Goal: Task Accomplishment & Management: Manage account settings

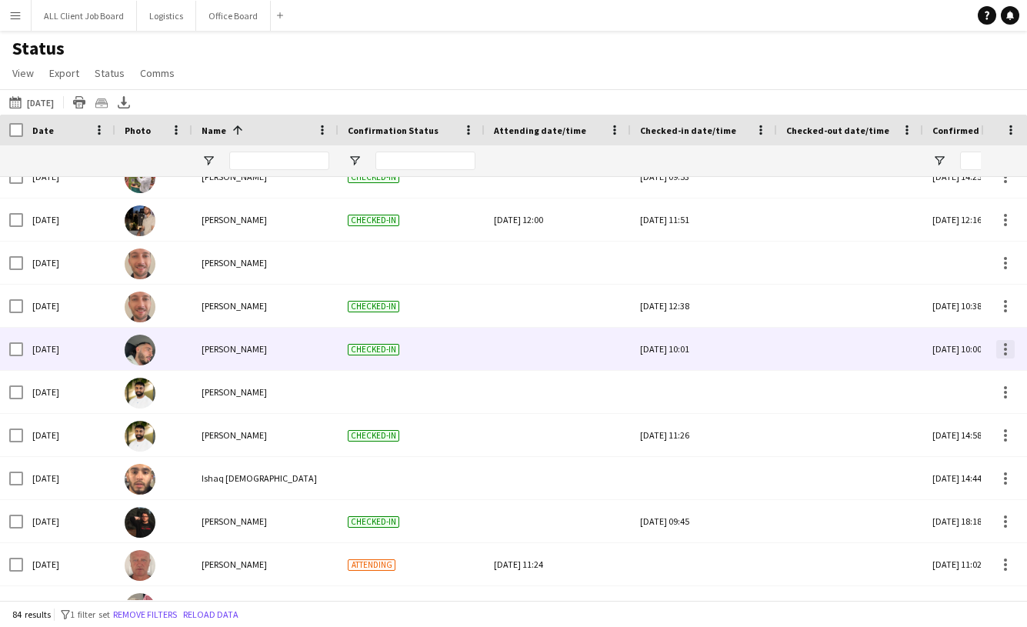
click at [1002, 348] on div at bounding box center [1005, 349] width 18 height 18
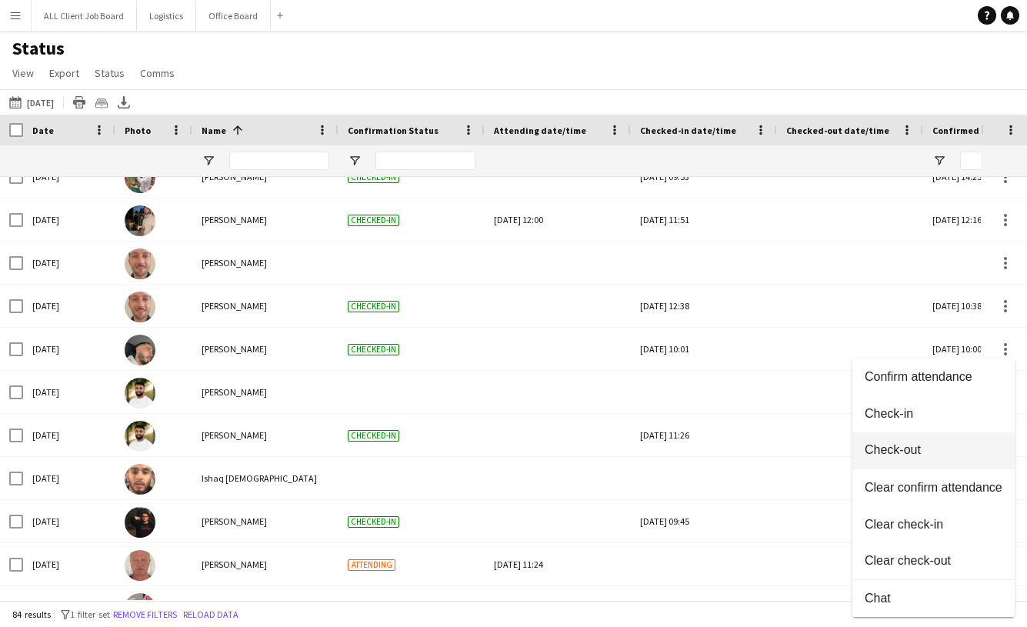
click at [916, 445] on span "Check-out" at bounding box center [934, 450] width 138 height 14
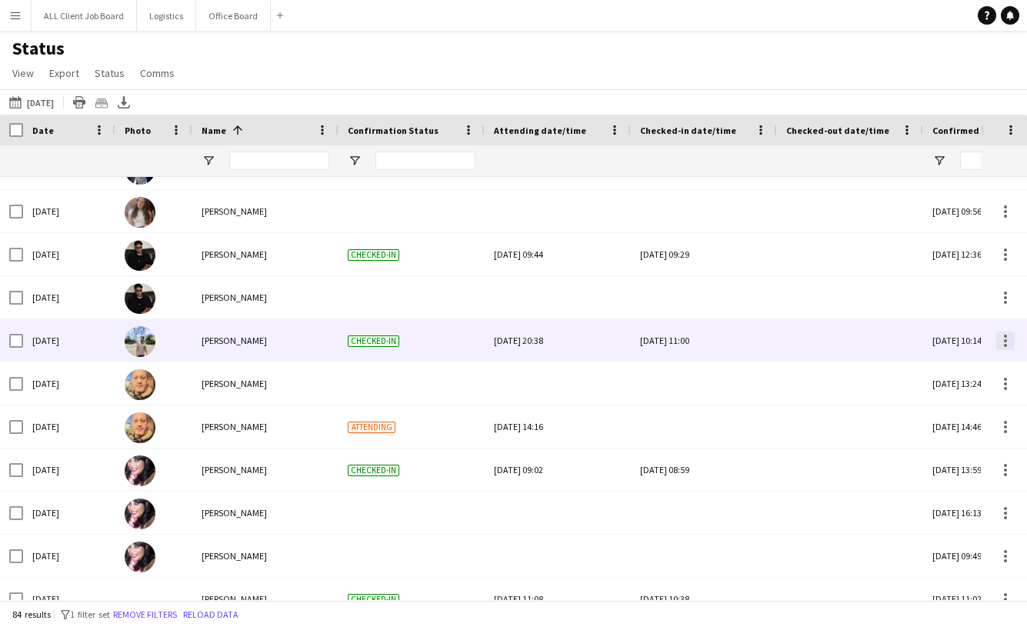
click at [1002, 338] on div at bounding box center [1005, 341] width 18 height 18
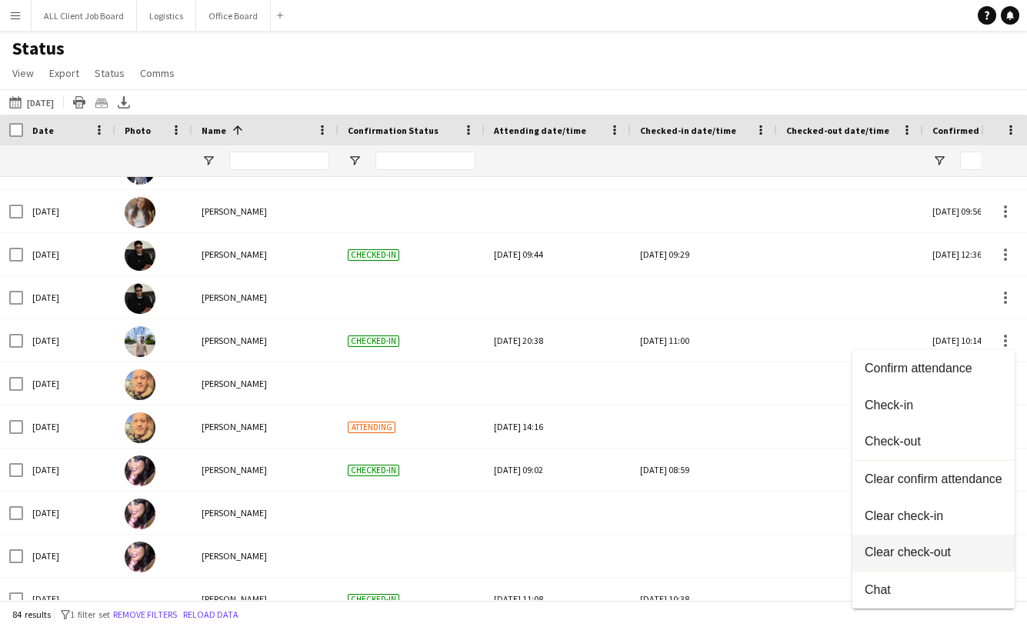
click at [907, 555] on span "Clear check-out" at bounding box center [934, 552] width 138 height 14
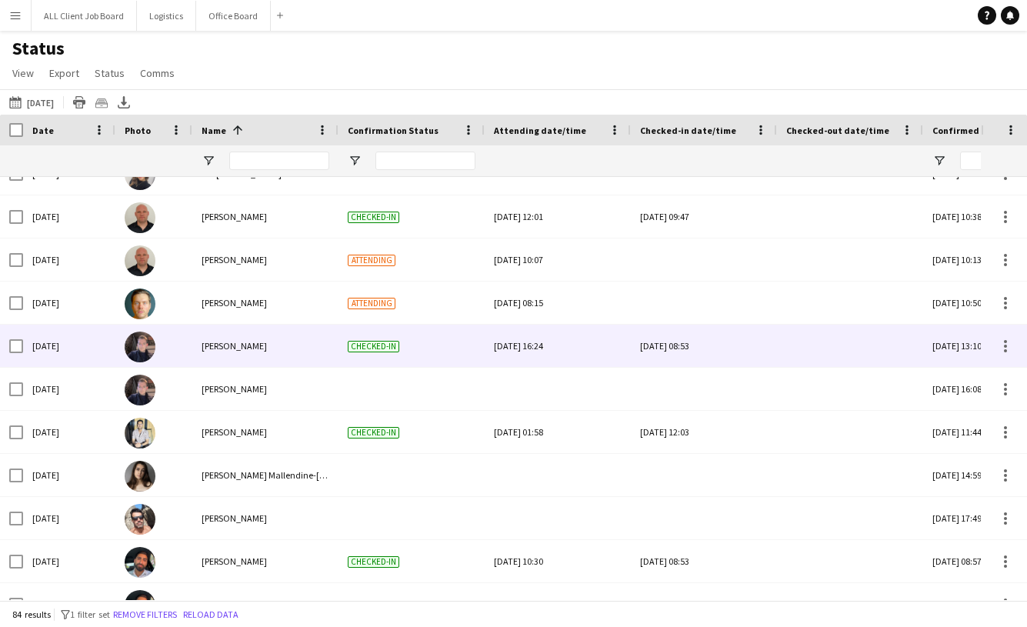
scroll to position [2656, 0]
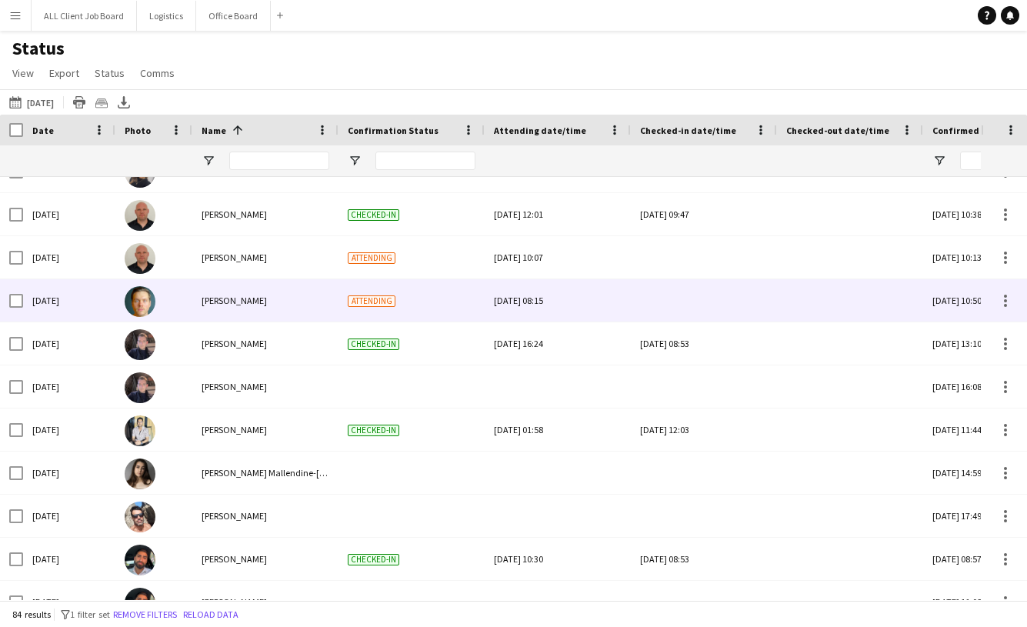
click at [701, 311] on div at bounding box center [704, 300] width 128 height 42
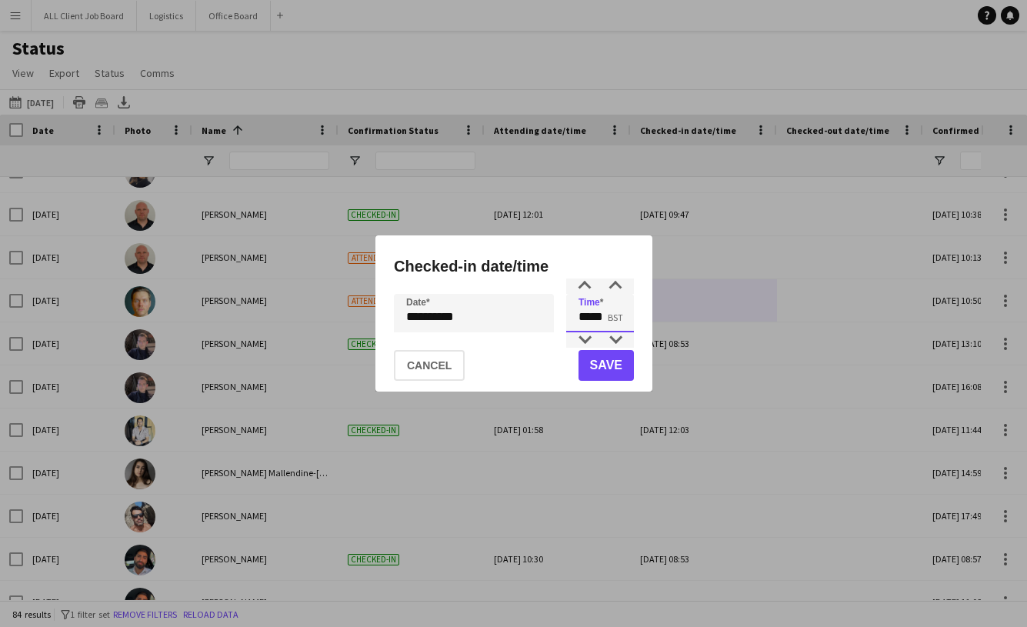
drag, startPoint x: 588, startPoint y: 318, endPoint x: 576, endPoint y: 318, distance: 11.5
click at [576, 318] on input "*****" at bounding box center [600, 313] width 68 height 38
type input "*****"
click at [608, 363] on button "Save" at bounding box center [605, 365] width 55 height 31
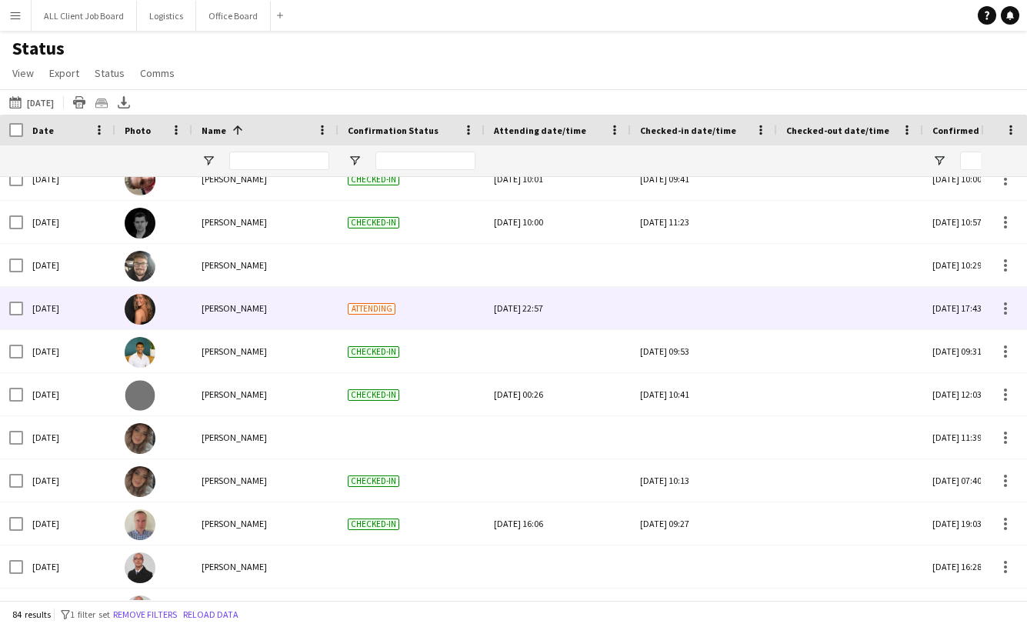
click at [698, 308] on div at bounding box center [704, 308] width 128 height 42
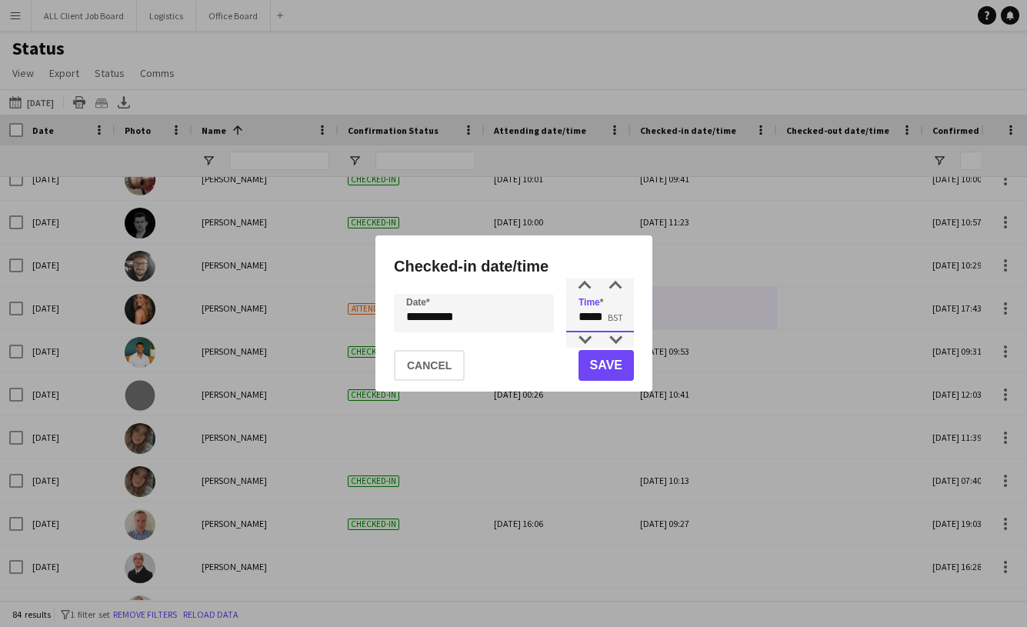
drag, startPoint x: 590, startPoint y: 318, endPoint x: 580, endPoint y: 318, distance: 10.0
click at [580, 318] on input "*****" at bounding box center [600, 313] width 68 height 38
type input "*****"
click at [602, 365] on button "Save" at bounding box center [605, 365] width 55 height 31
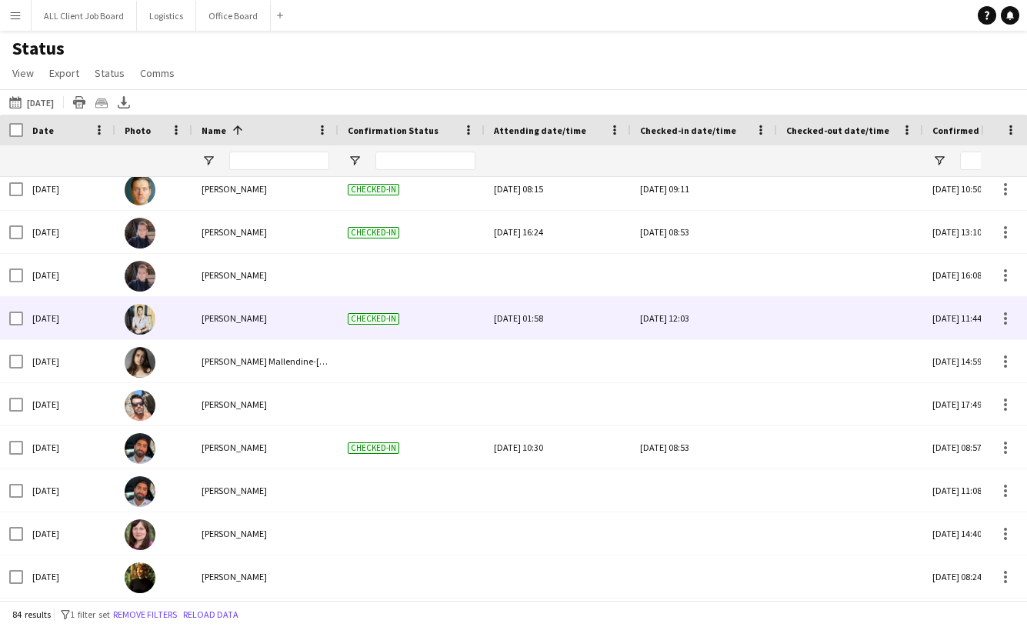
click at [691, 318] on div "Sat, 27 Sep 2025 12:03" at bounding box center [704, 318] width 128 height 42
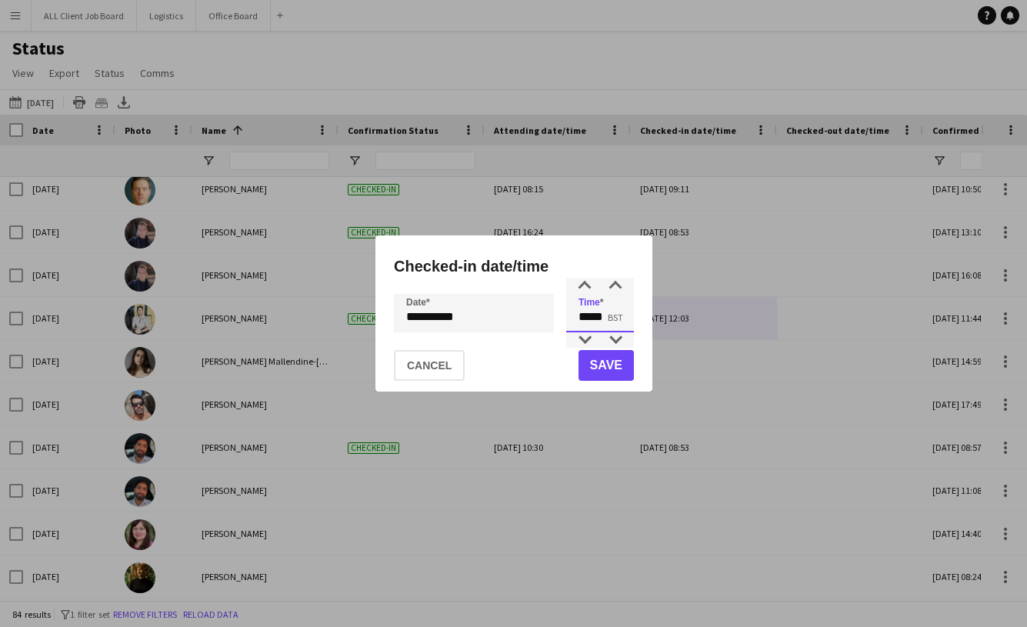
drag, startPoint x: 605, startPoint y: 322, endPoint x: 573, endPoint y: 321, distance: 31.5
click at [573, 321] on input "*****" at bounding box center [600, 313] width 68 height 38
type input "*****"
click at [609, 375] on button "Save" at bounding box center [605, 365] width 55 height 31
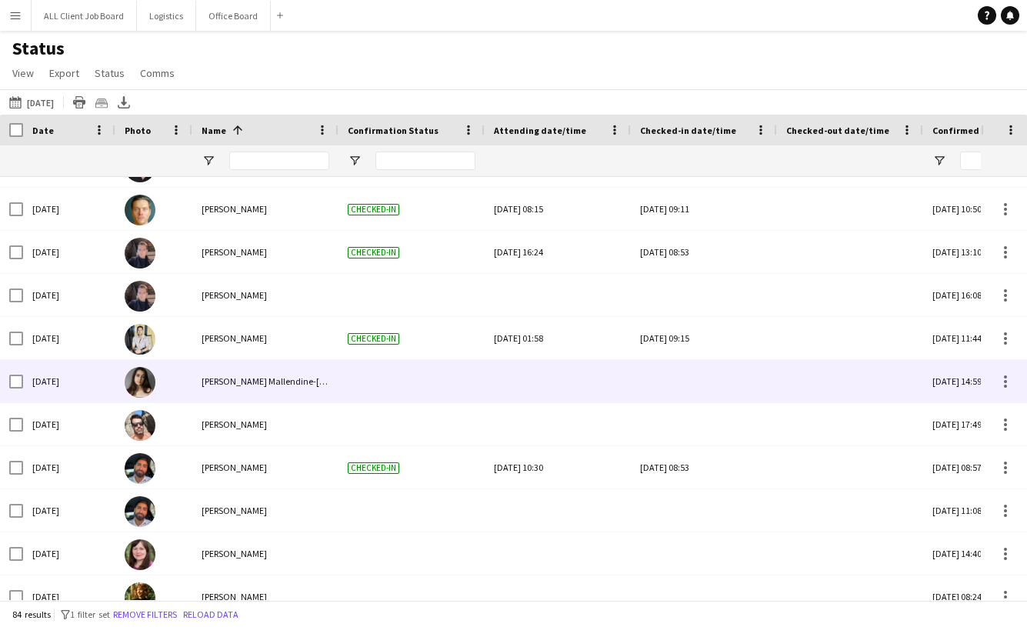
scroll to position [2825, 0]
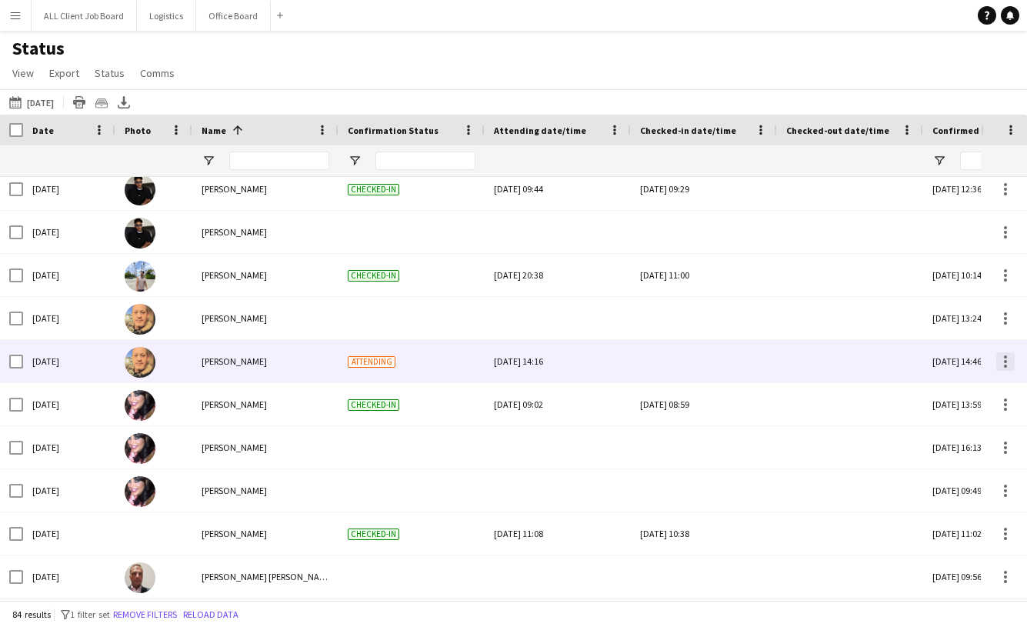
click at [997, 361] on div at bounding box center [1005, 361] width 18 height 18
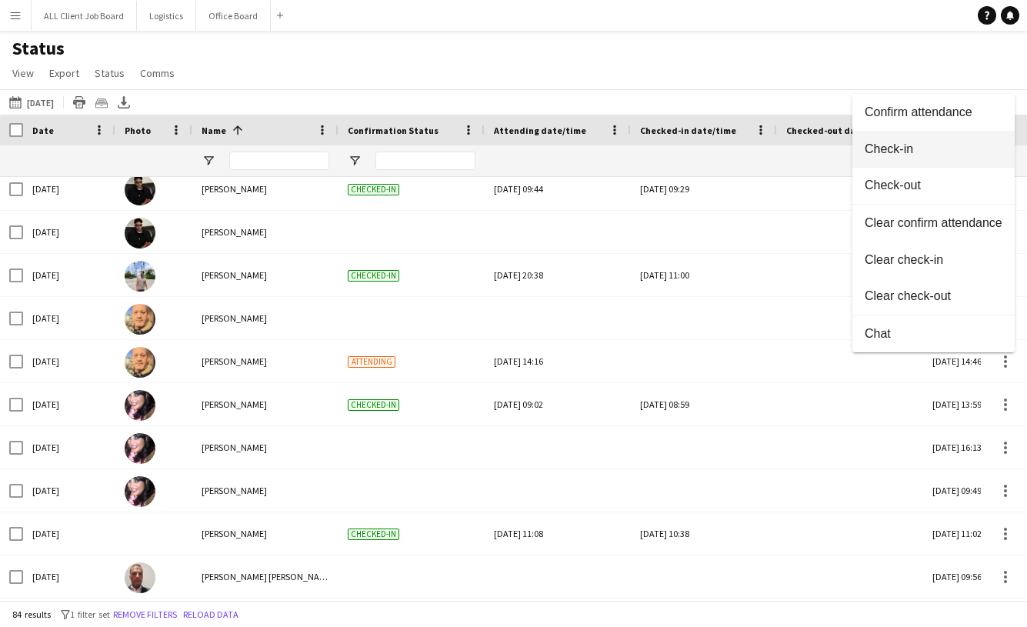
click at [907, 162] on button "Check-in" at bounding box center [933, 149] width 162 height 37
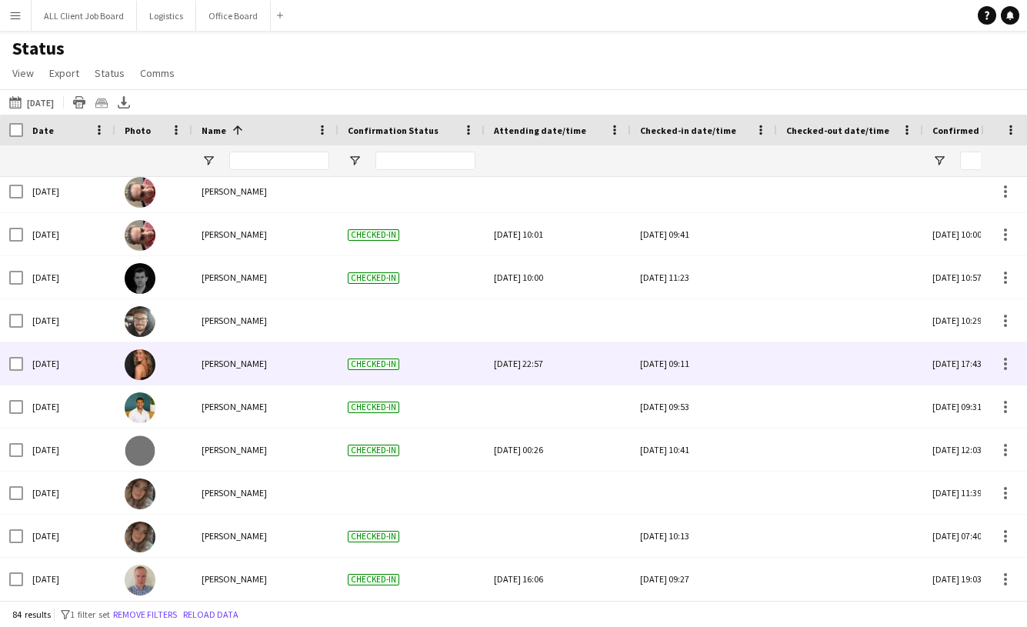
scroll to position [1457, 0]
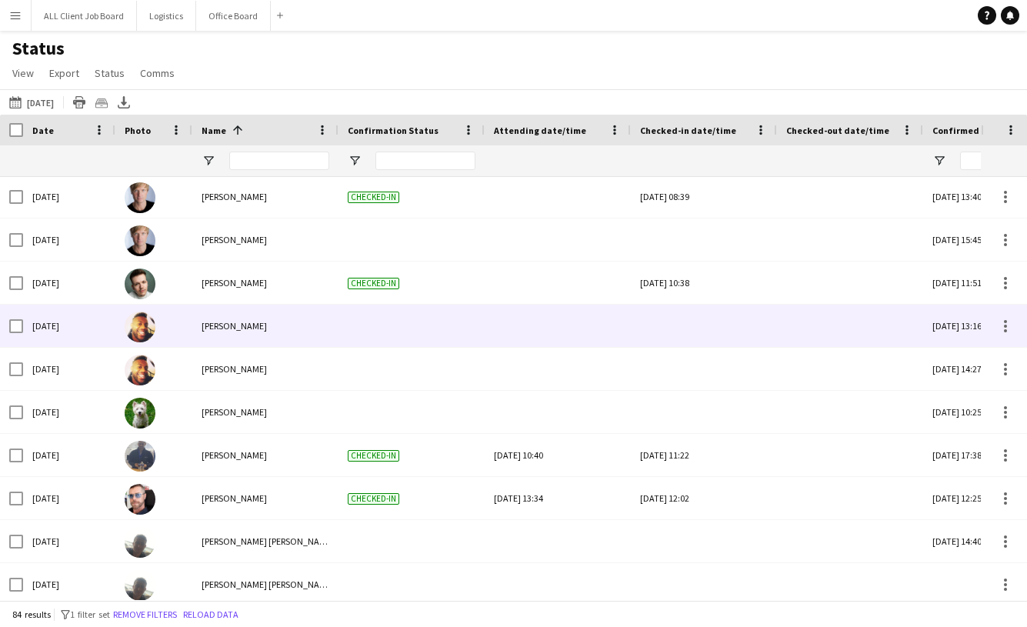
click at [678, 335] on div at bounding box center [704, 326] width 128 height 42
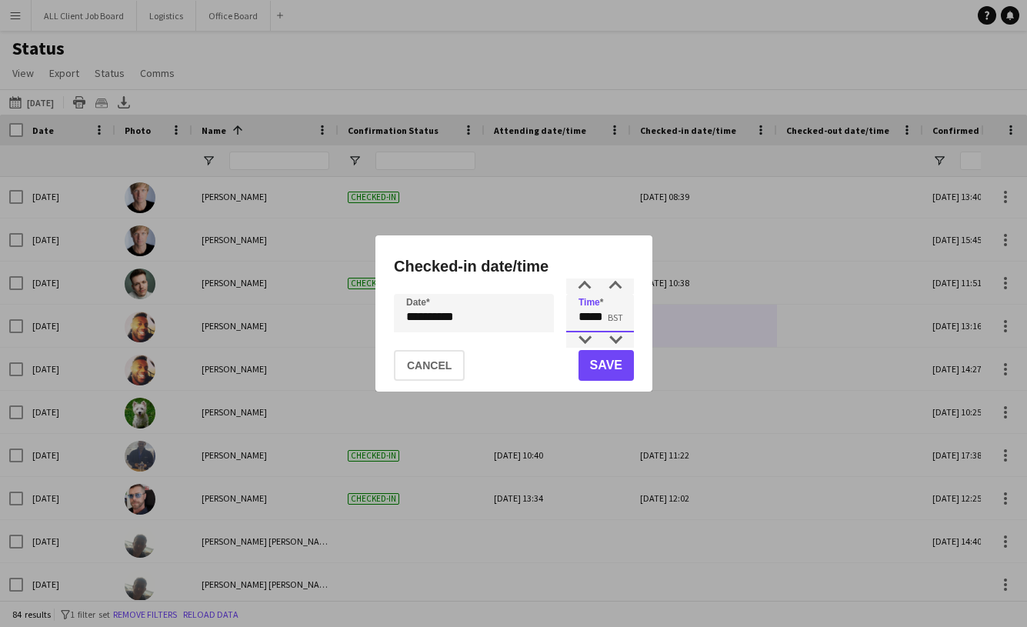
click at [588, 319] on input "*****" at bounding box center [600, 313] width 68 height 38
click at [604, 318] on input "*****" at bounding box center [600, 313] width 68 height 38
type input "*****"
click at [609, 371] on button "Save" at bounding box center [605, 365] width 55 height 31
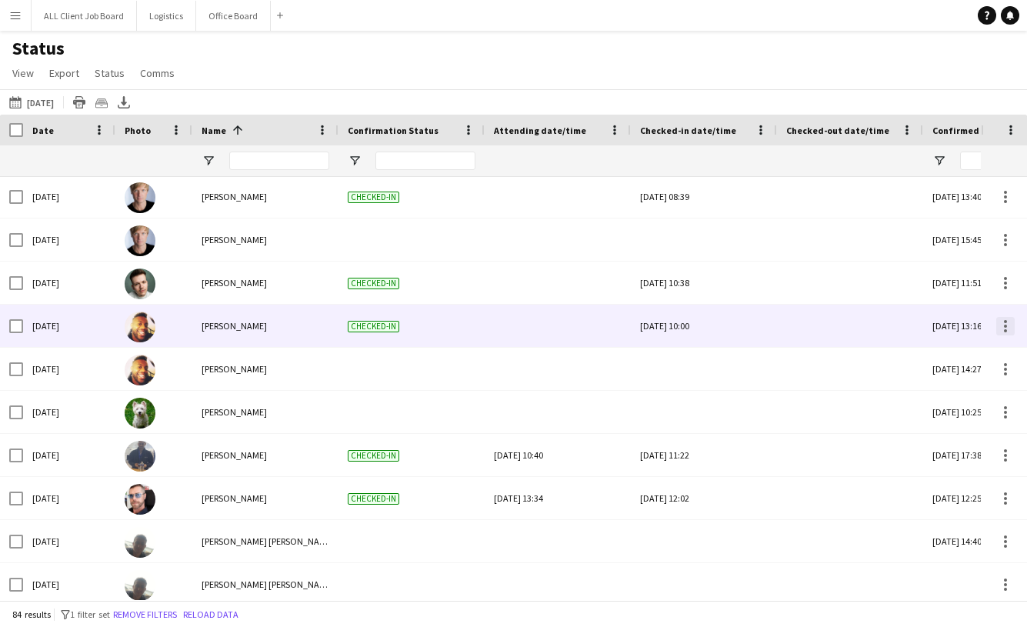
click at [1003, 325] on div at bounding box center [1005, 326] width 18 height 18
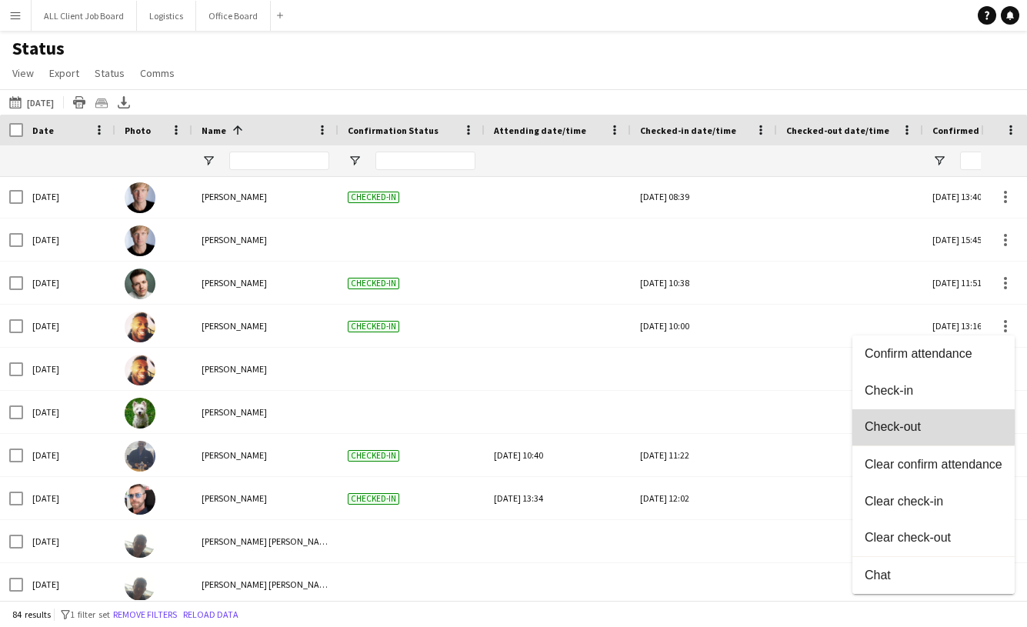
click at [905, 422] on span "Check-out" at bounding box center [934, 427] width 138 height 14
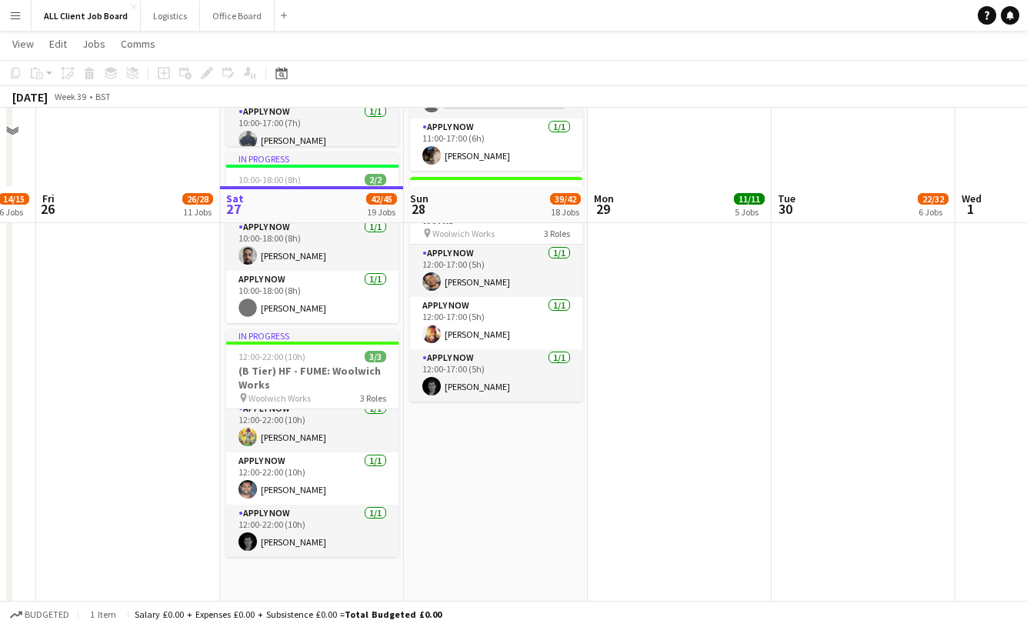
scroll to position [2170, 0]
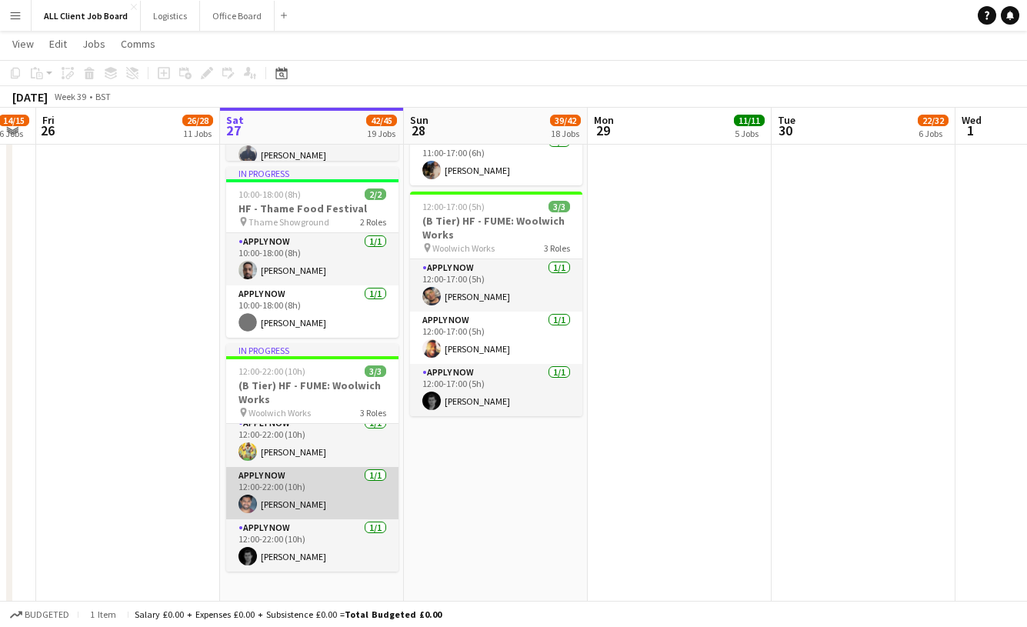
click at [348, 485] on app-card-role "APPLY NOW 1/1 12:00-22:00 (10h) Tausif Patel" at bounding box center [312, 493] width 172 height 52
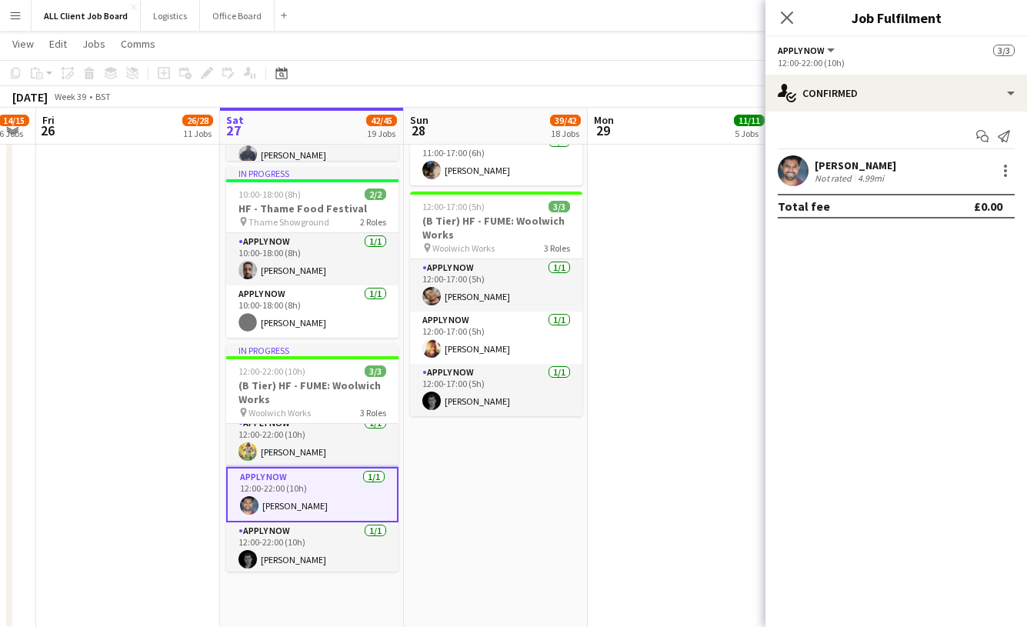
click at [802, 174] on app-user-avatar at bounding box center [793, 170] width 31 height 31
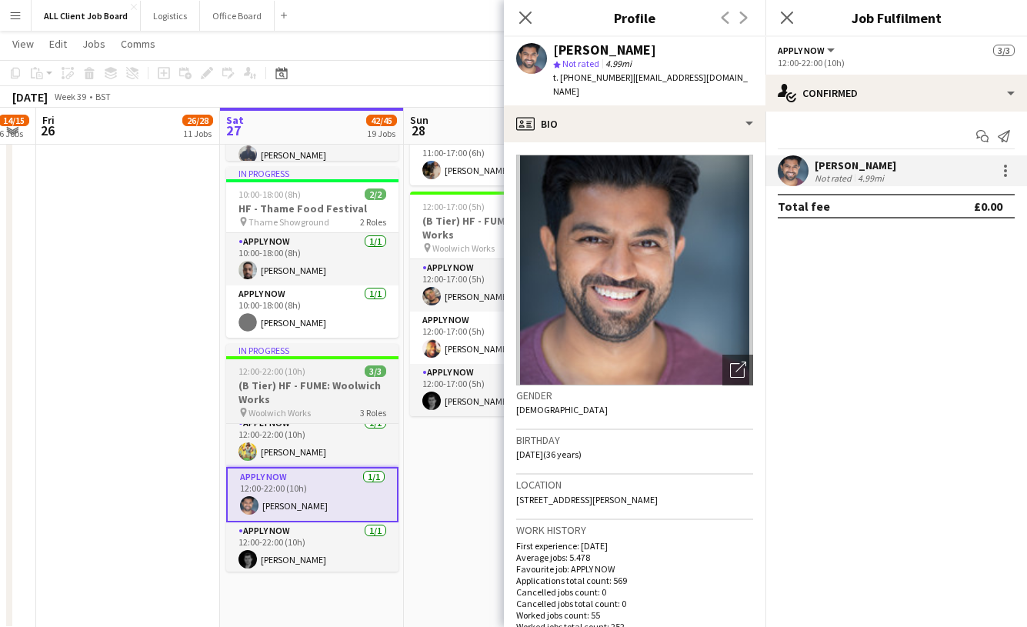
click at [314, 391] on h3 "(B Tier) HF - FUME: Woolwich Works" at bounding box center [312, 392] width 172 height 28
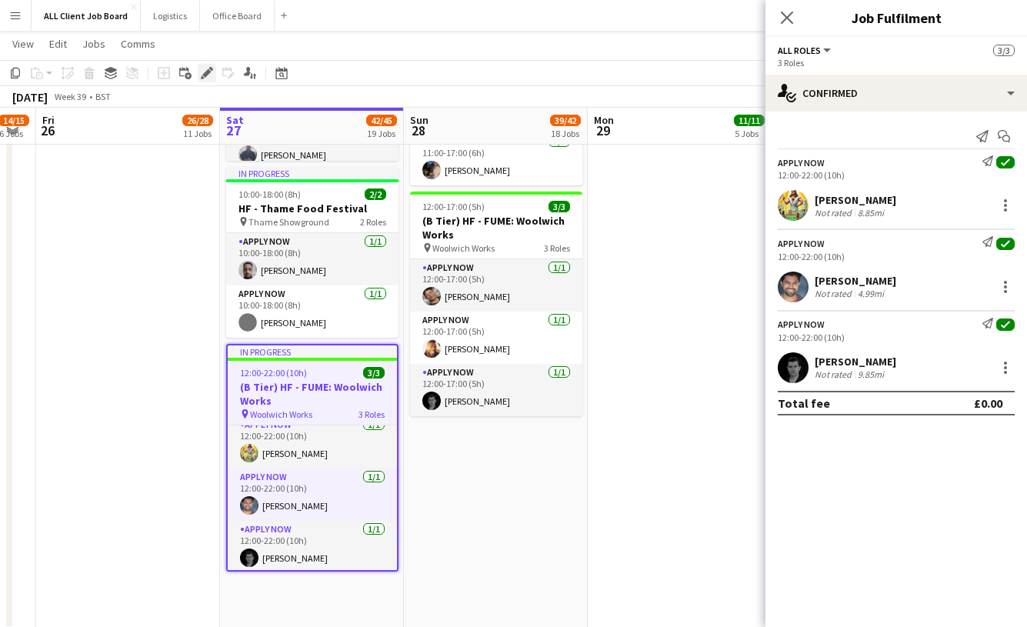
click at [204, 75] on icon at bounding box center [206, 73] width 8 height 8
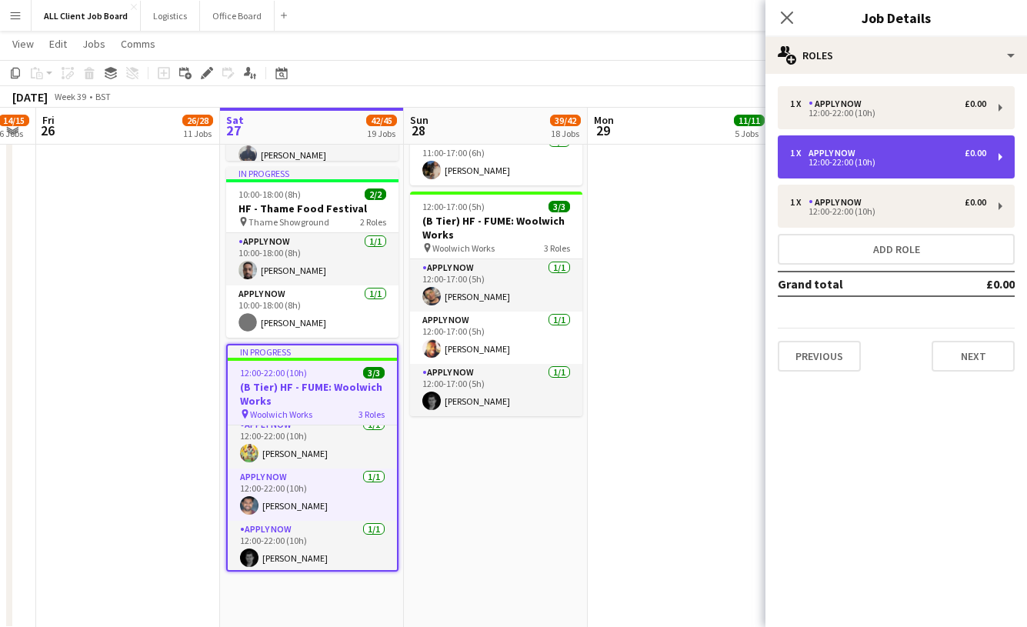
click at [872, 166] on div "12:00-22:00 (10h)" at bounding box center [888, 162] width 196 height 8
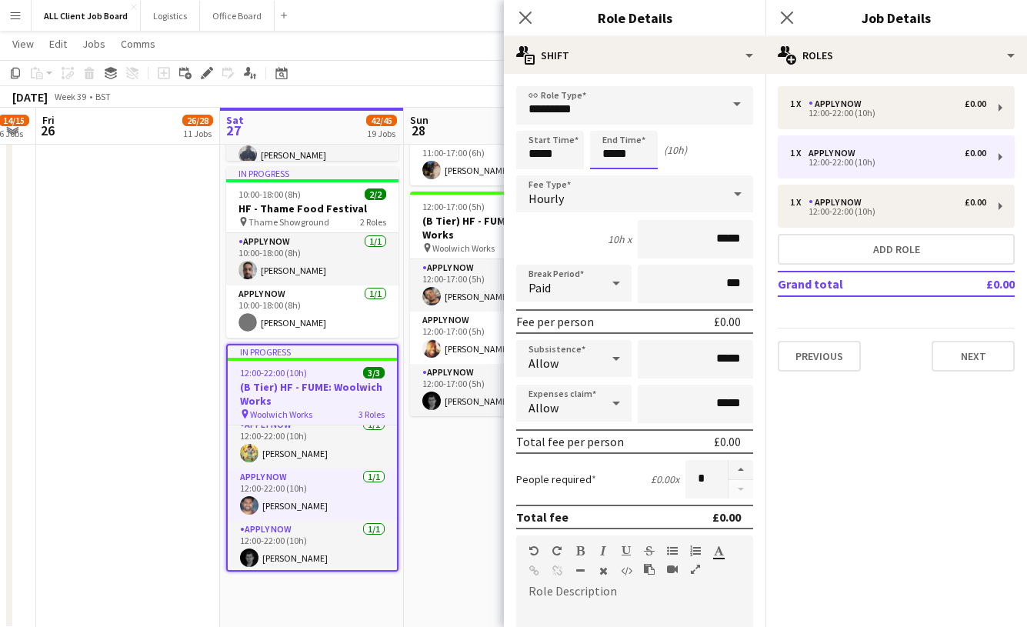
scroll to position [0, 0]
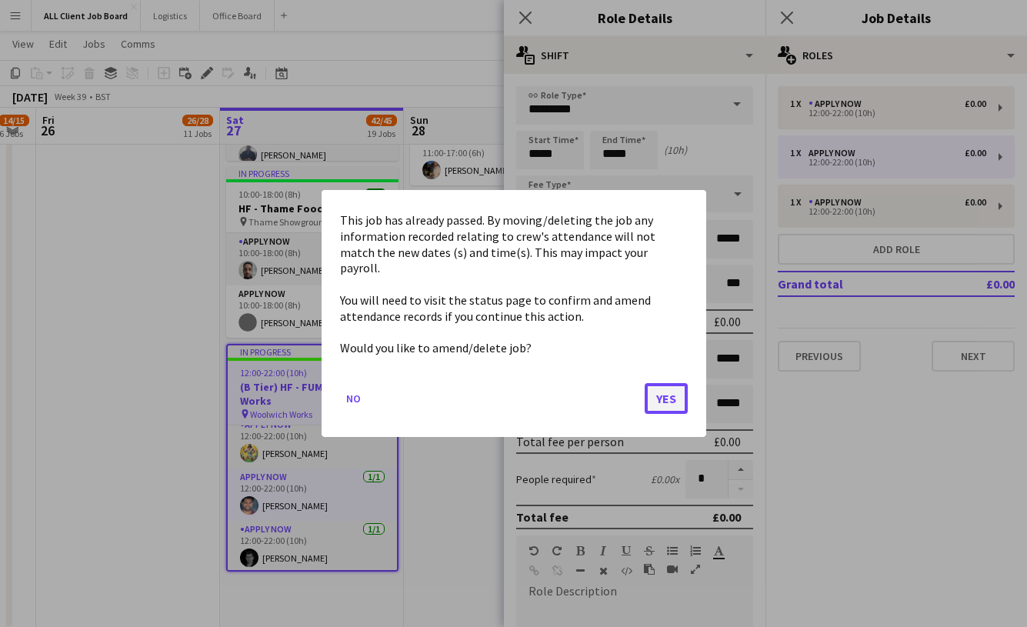
click at [678, 392] on button "Yes" at bounding box center [666, 398] width 43 height 31
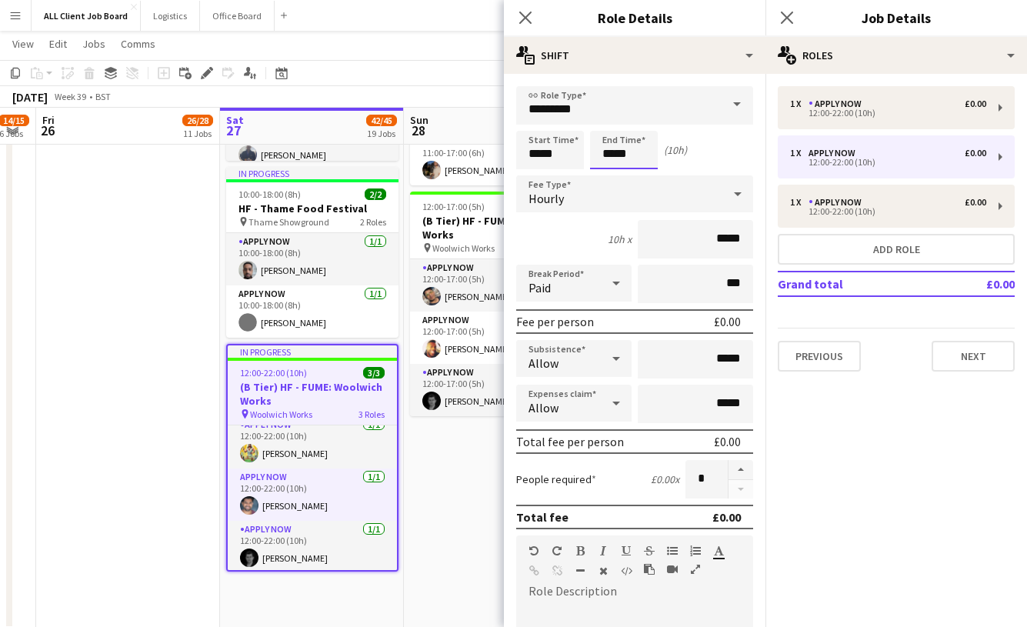
scroll to position [2170, 0]
type input "*****"
click at [843, 434] on mat-expansion-panel "pencil3 General details 1 x APPLY NOW £0.00 12:00-22:00 (10h) 1 x APPLY NOW £0.…" at bounding box center [896, 350] width 262 height 553
click at [530, 18] on icon "Close pop-in" at bounding box center [525, 17] width 15 height 15
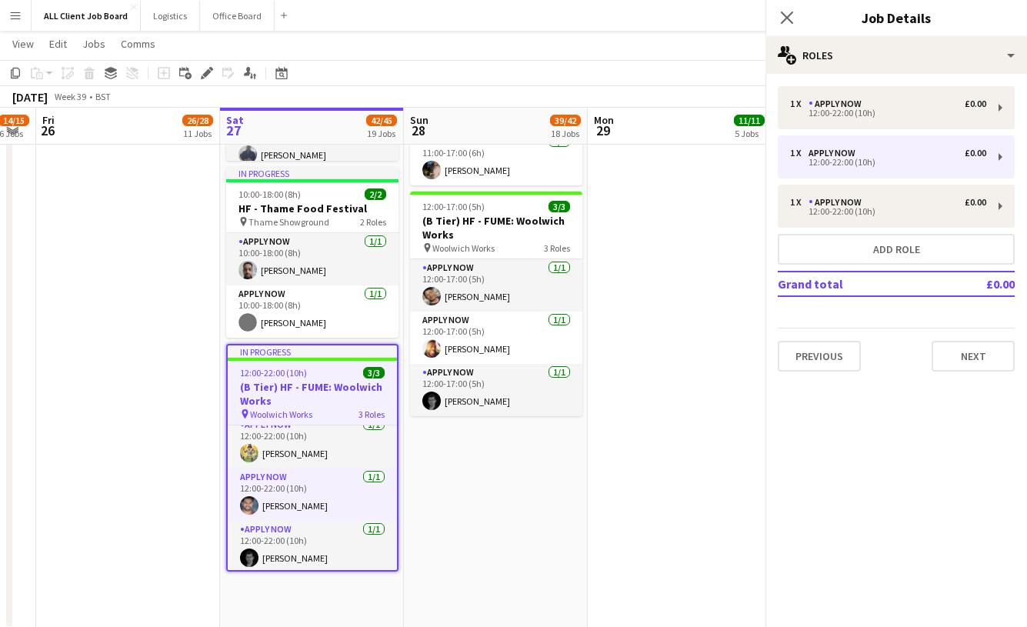
scroll to position [12, 0]
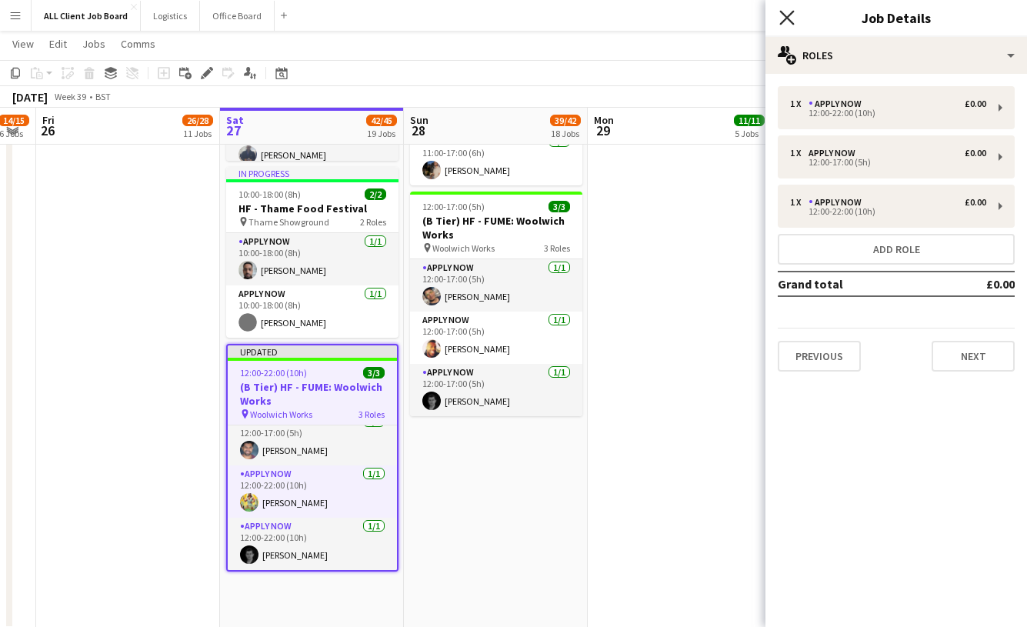
click at [783, 23] on icon "Close pop-in" at bounding box center [786, 17] width 15 height 15
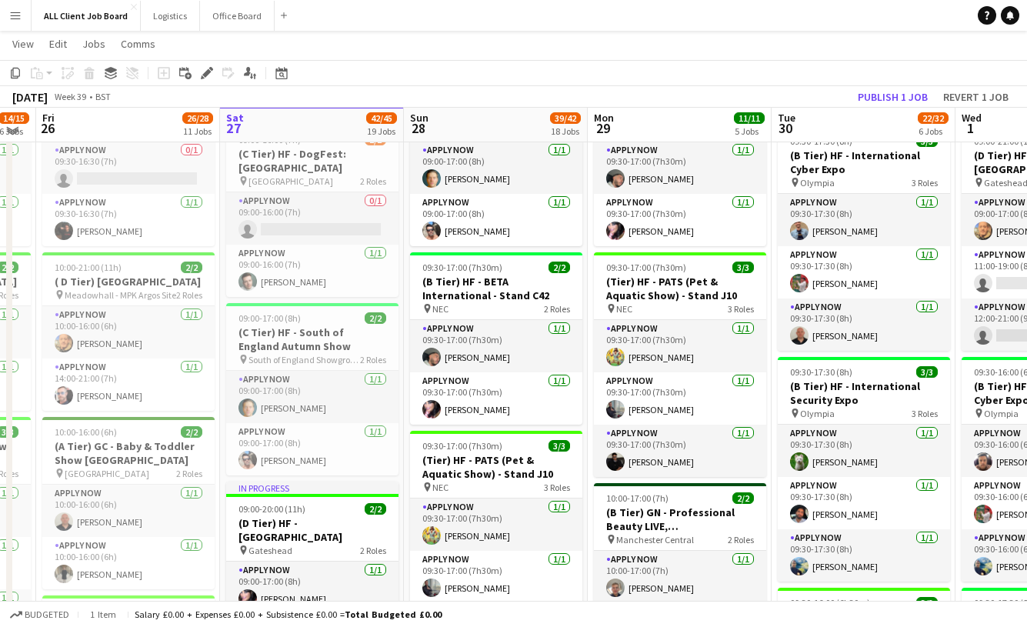
scroll to position [350, 0]
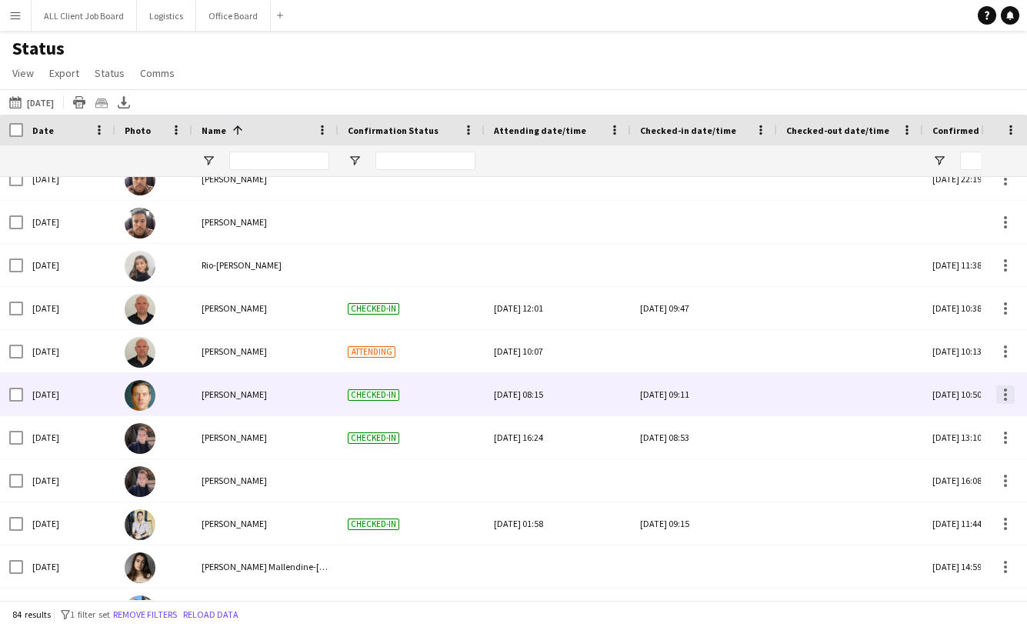
click at [1000, 394] on div at bounding box center [1005, 394] width 18 height 18
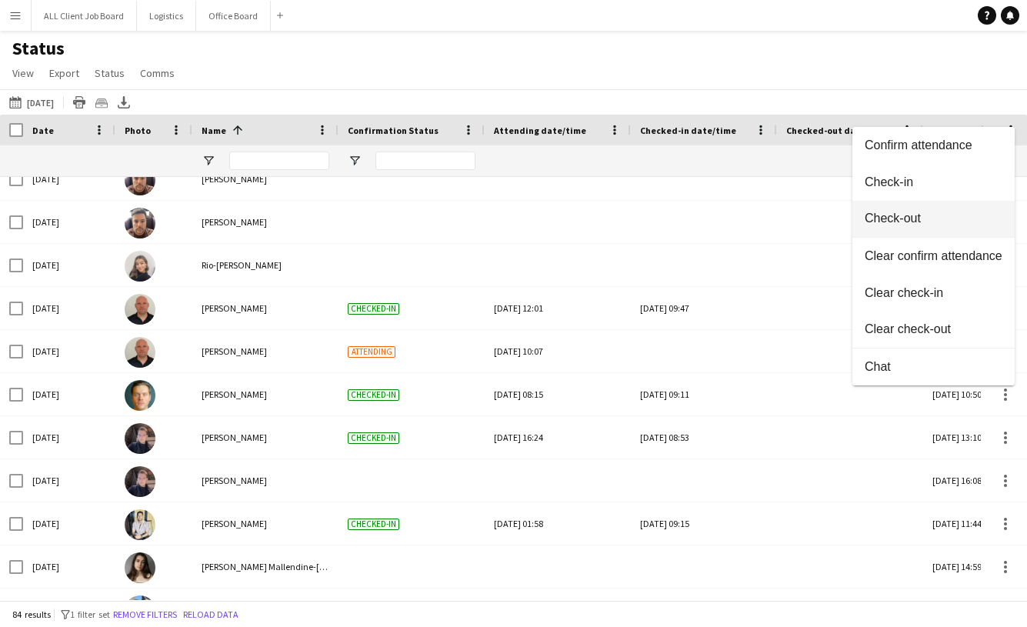
click at [907, 208] on button "Check-out" at bounding box center [933, 219] width 162 height 37
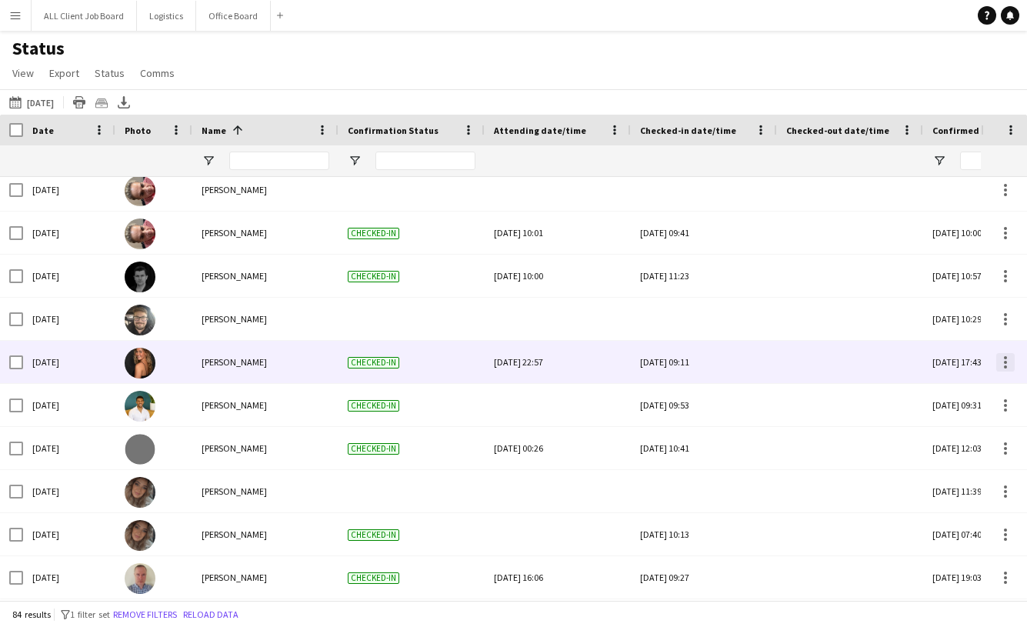
click at [1002, 358] on div at bounding box center [1005, 362] width 18 height 18
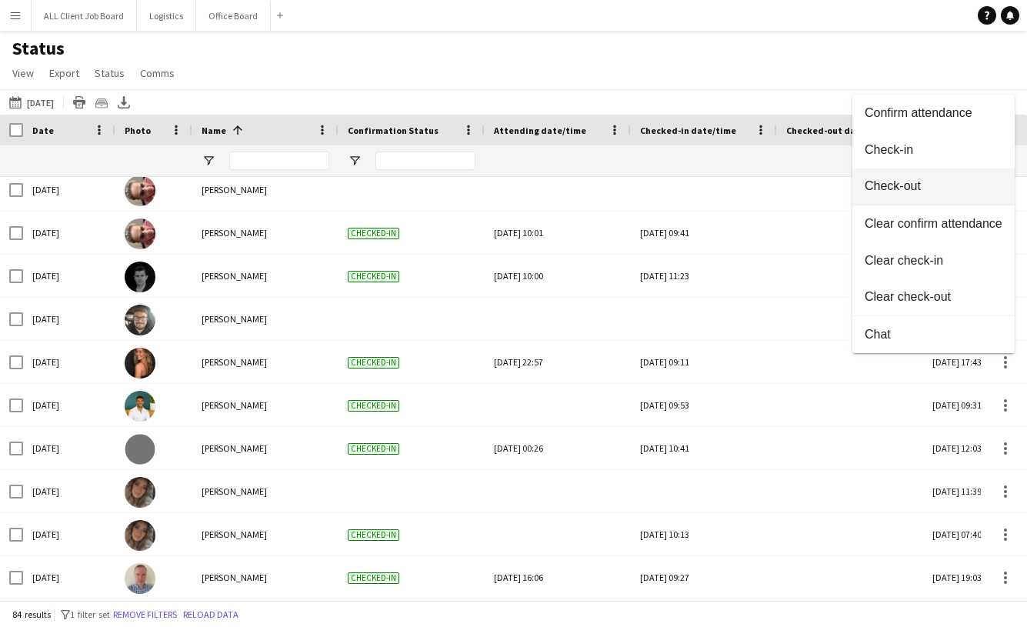
click at [922, 193] on button "Check-out" at bounding box center [933, 186] width 162 height 37
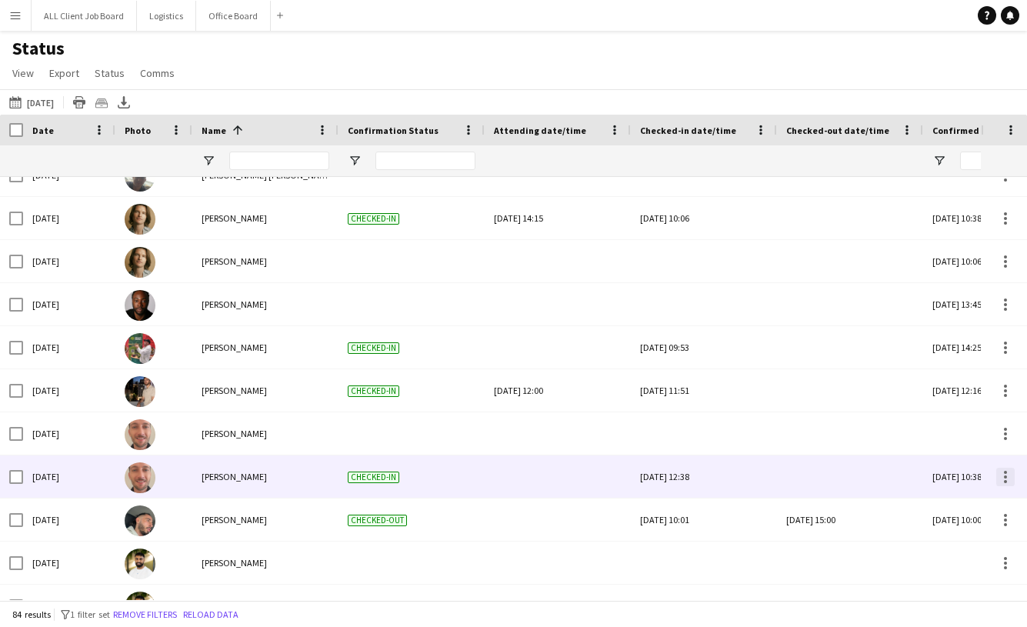
click at [1003, 475] on div at bounding box center [1005, 477] width 18 height 18
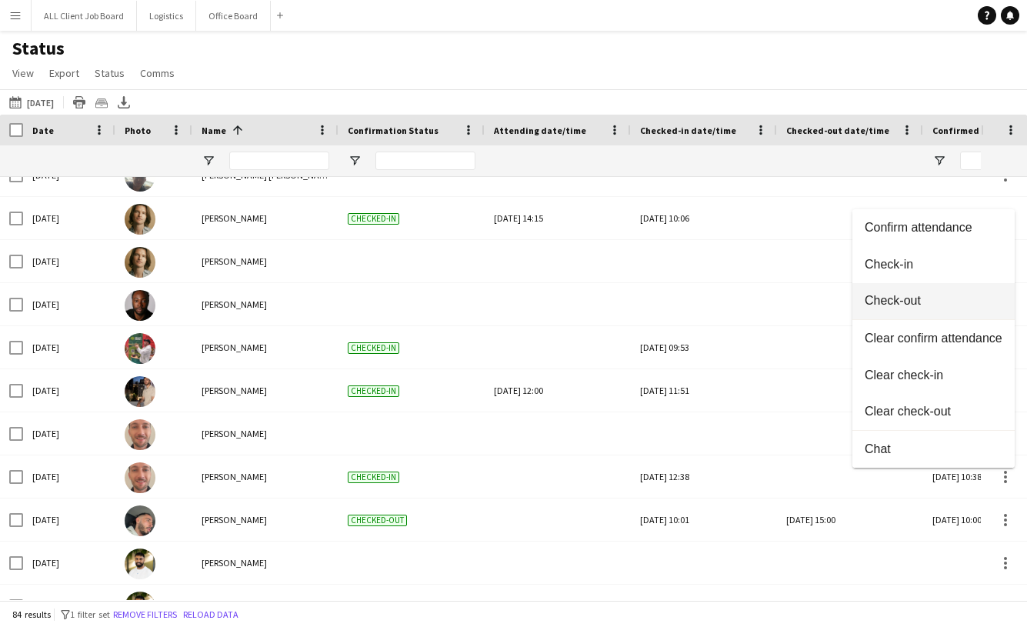
click at [917, 295] on span "Check-out" at bounding box center [934, 301] width 138 height 14
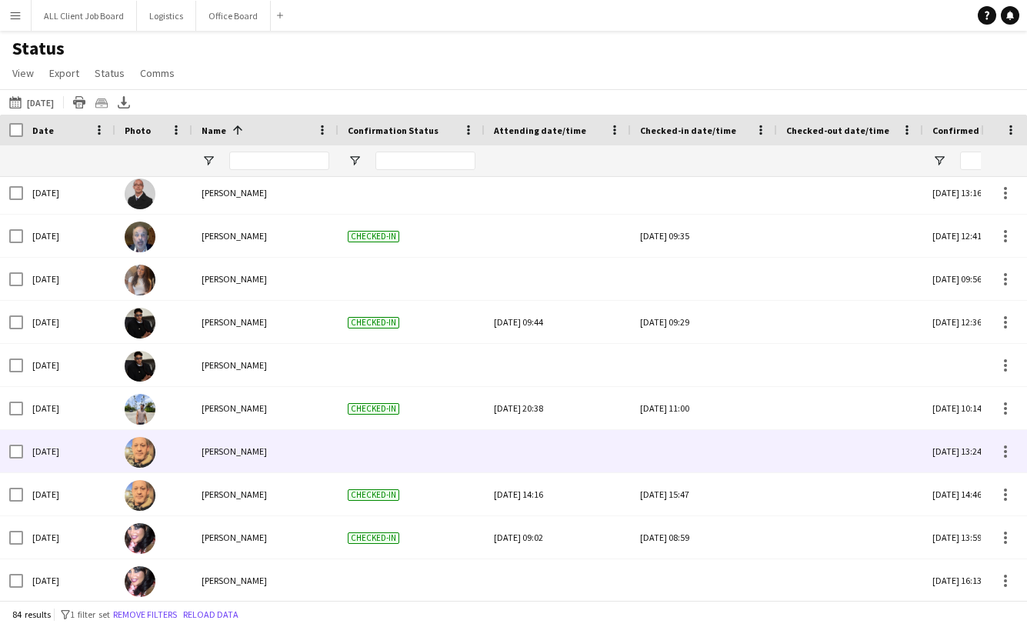
scroll to position [1998, 0]
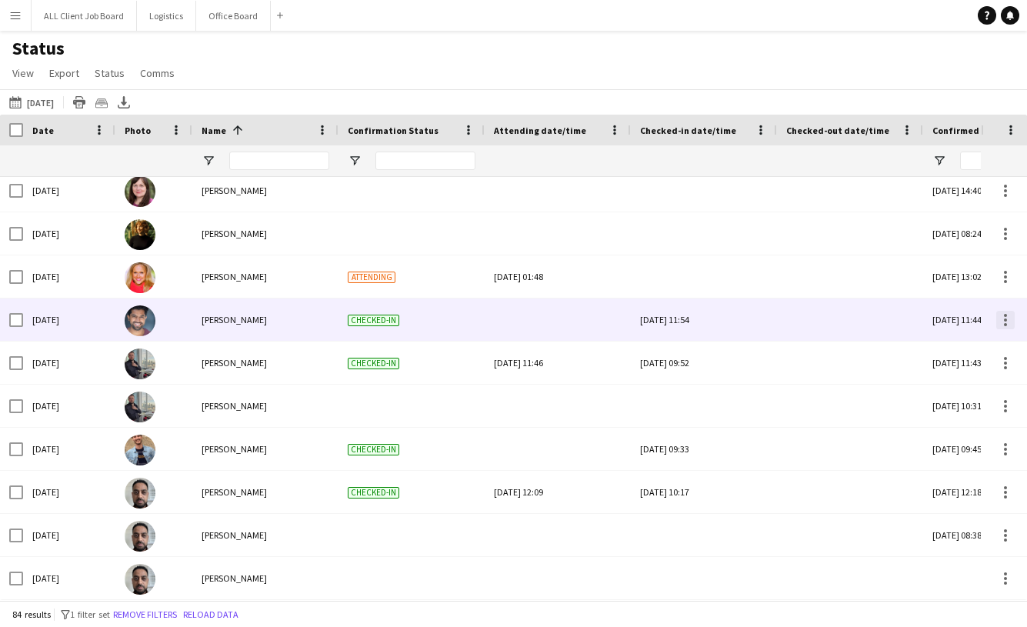
click at [1002, 322] on div at bounding box center [1005, 320] width 18 height 18
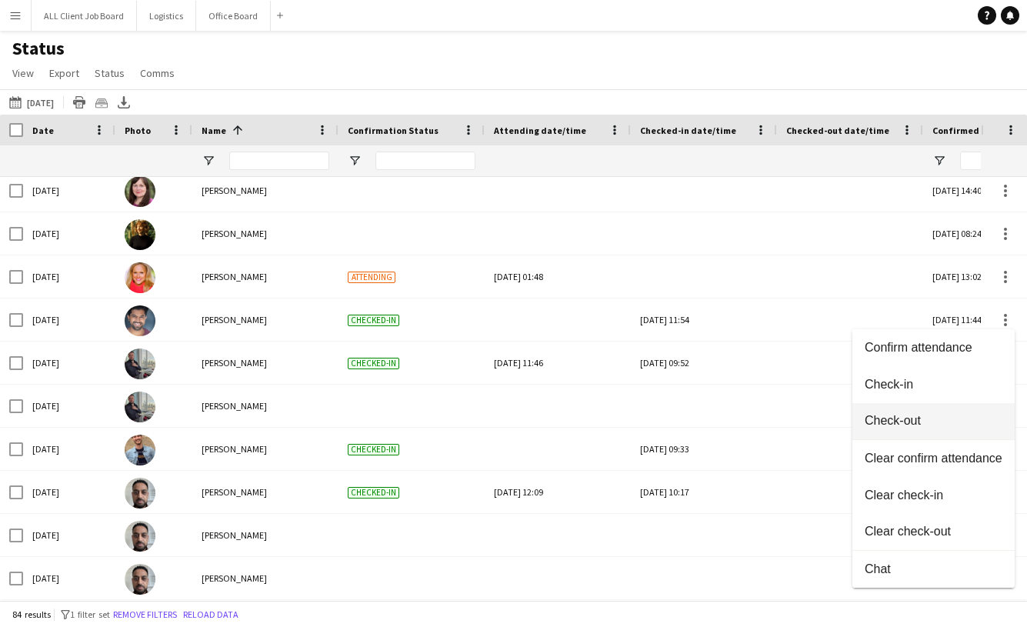
click at [908, 417] on span "Check-out" at bounding box center [934, 421] width 138 height 14
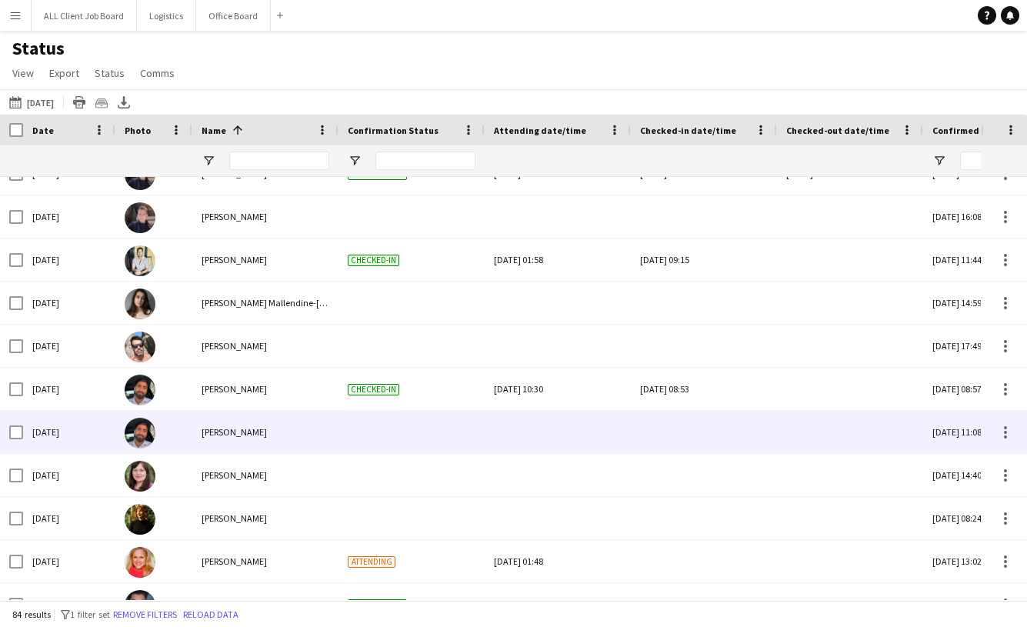
scroll to position [2911, 0]
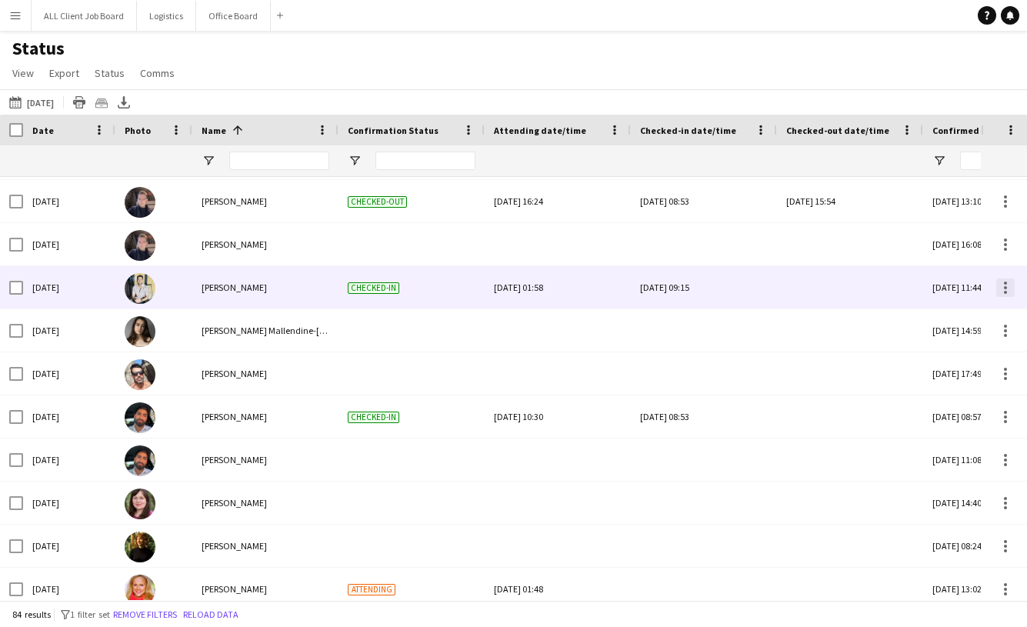
click at [1002, 289] on div at bounding box center [1005, 287] width 18 height 18
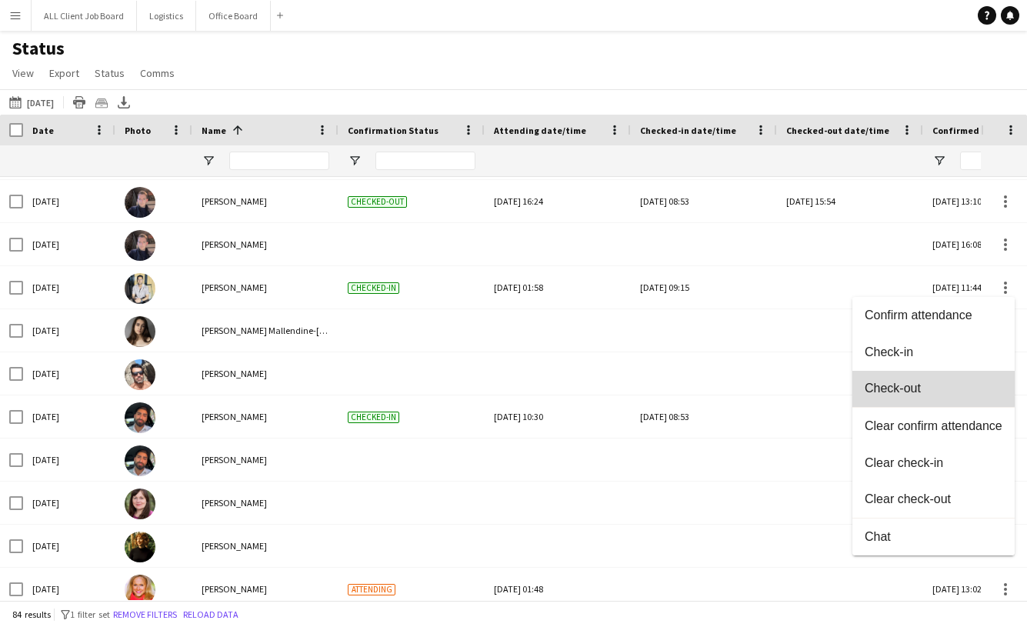
click at [892, 388] on span "Check-out" at bounding box center [934, 389] width 138 height 14
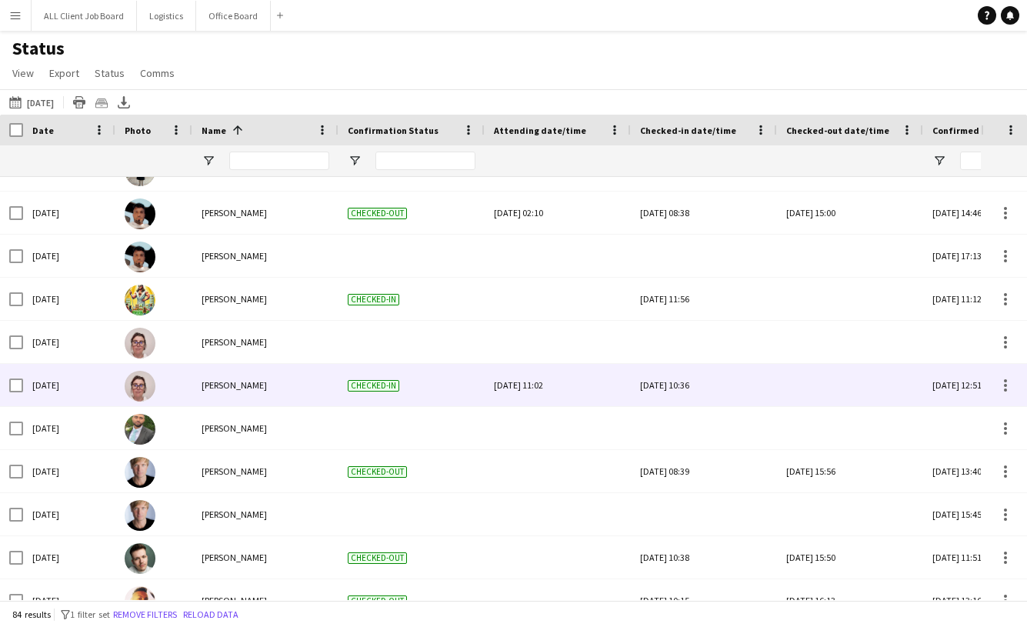
scroll to position [29, 0]
click at [1006, 380] on div at bounding box center [1005, 379] width 3 height 3
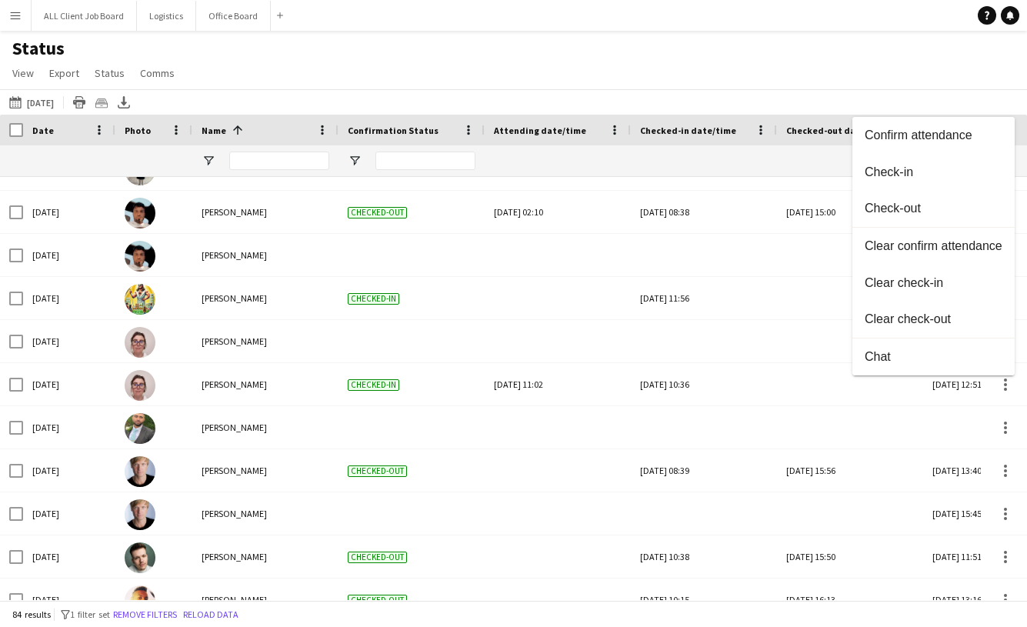
click at [795, 318] on div at bounding box center [513, 313] width 1027 height 627
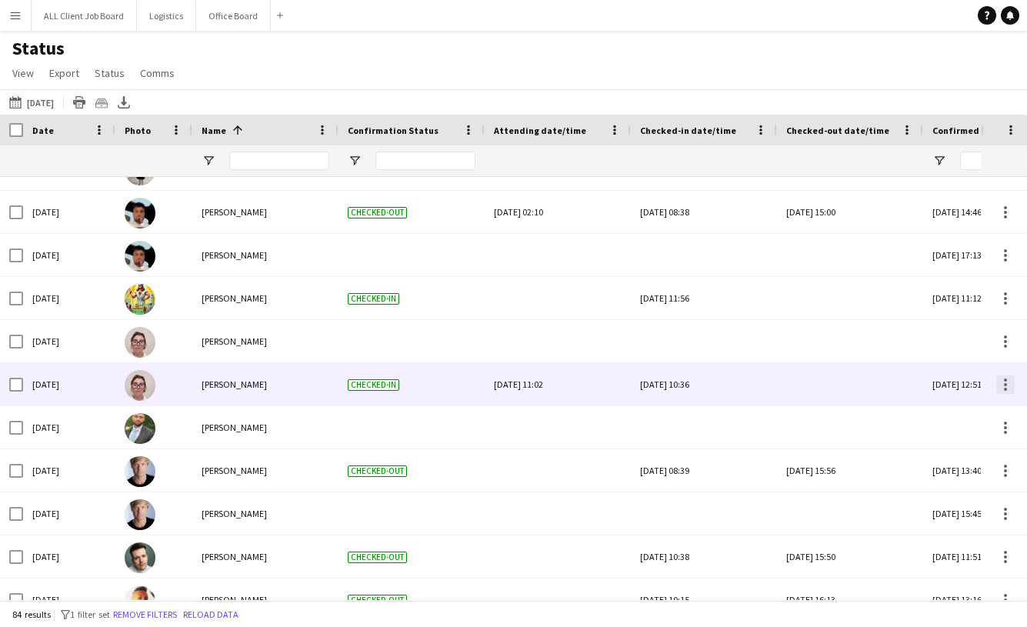
click at [999, 384] on div at bounding box center [1005, 384] width 18 height 18
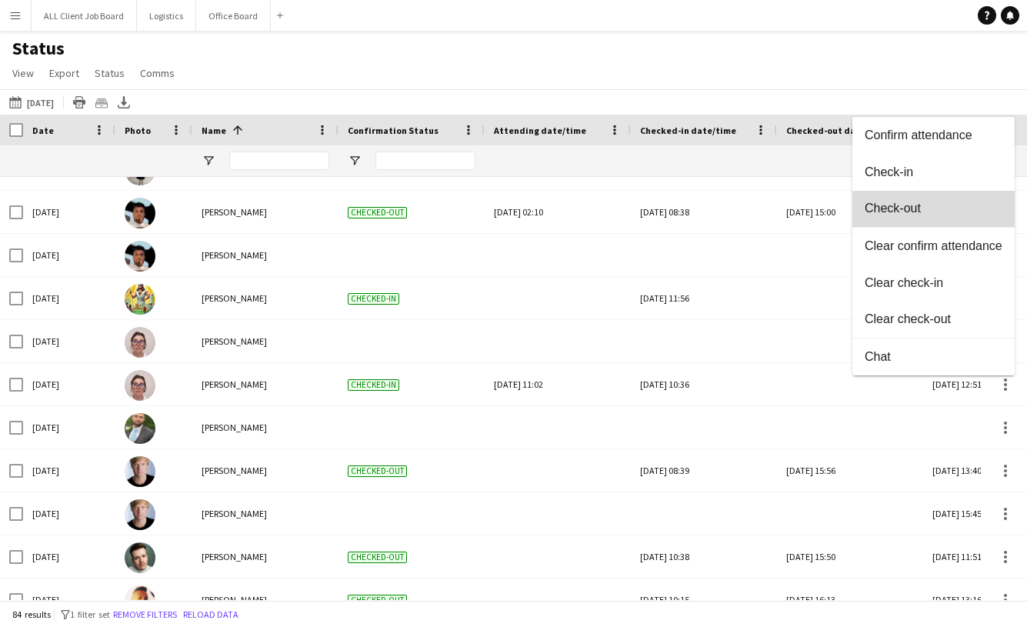
click at [912, 206] on span "Check-out" at bounding box center [934, 209] width 138 height 14
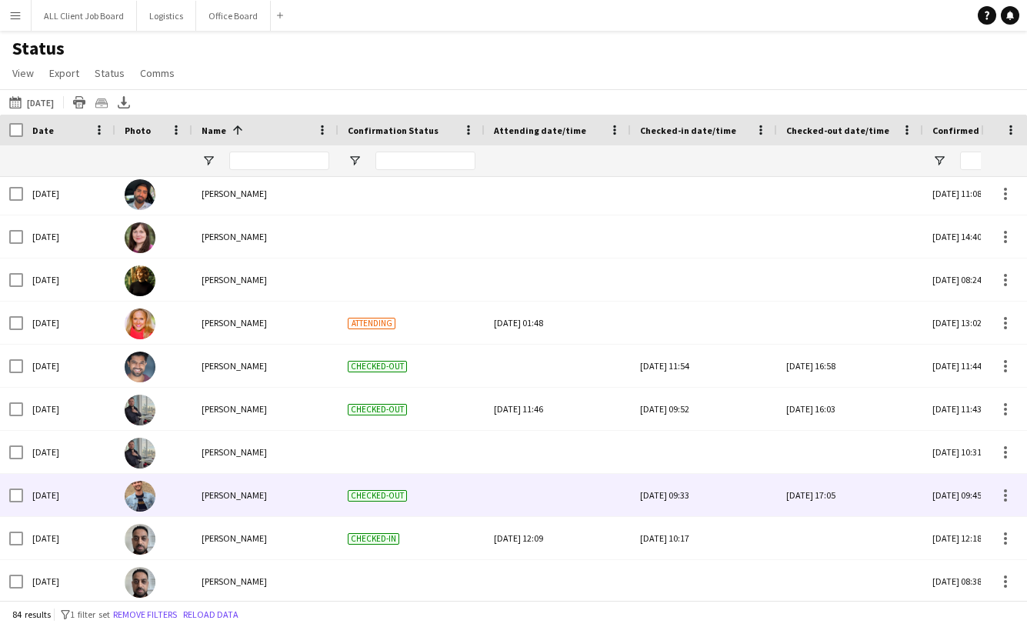
scroll to position [3195, 0]
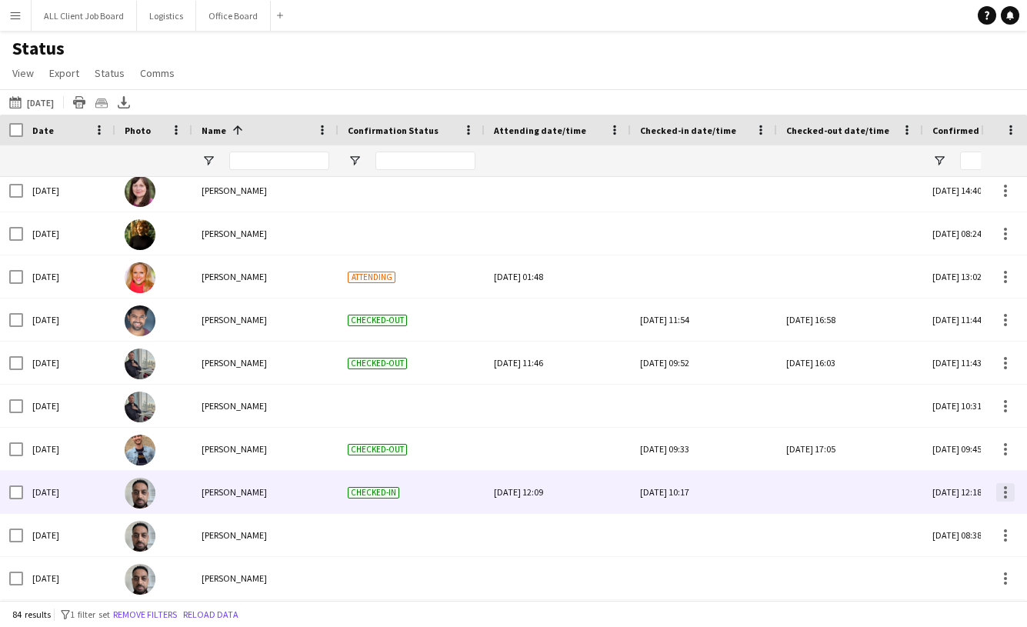
click at [1006, 492] on div at bounding box center [1005, 492] width 3 height 3
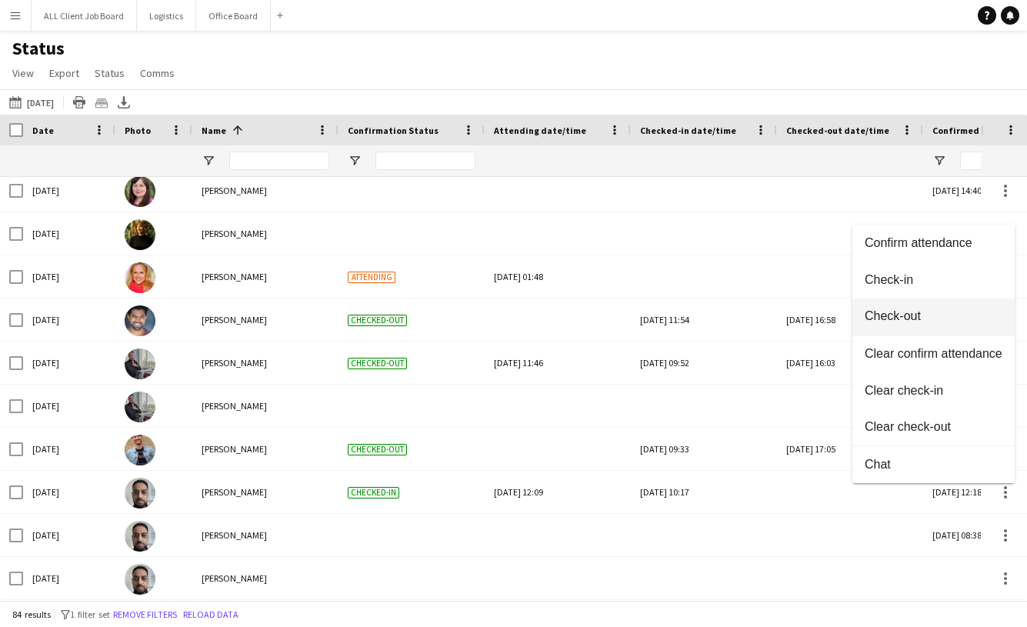
click at [911, 312] on span "Check-out" at bounding box center [934, 316] width 138 height 14
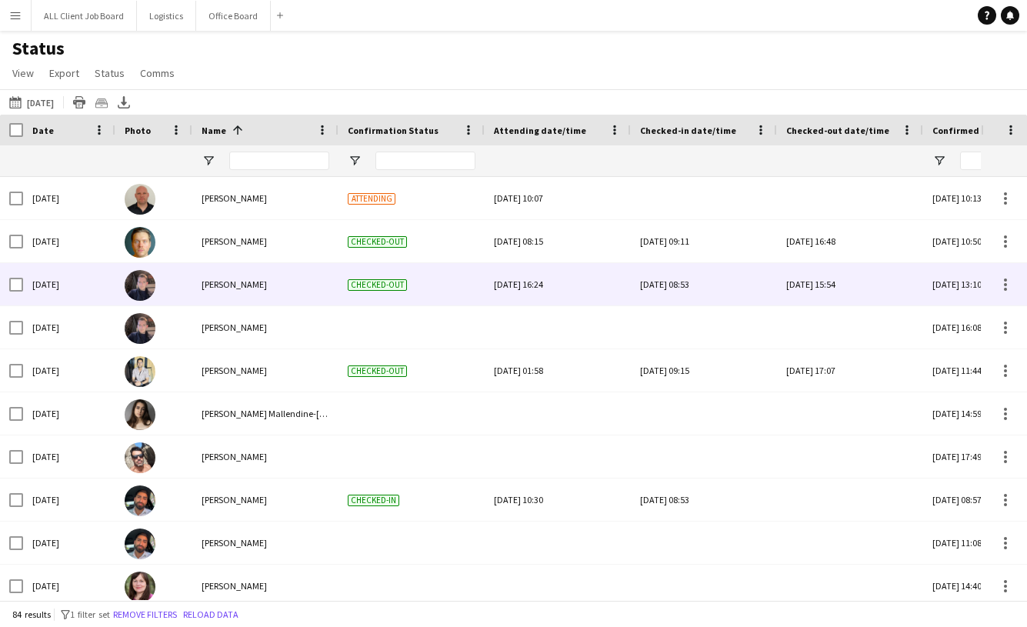
scroll to position [2669, 0]
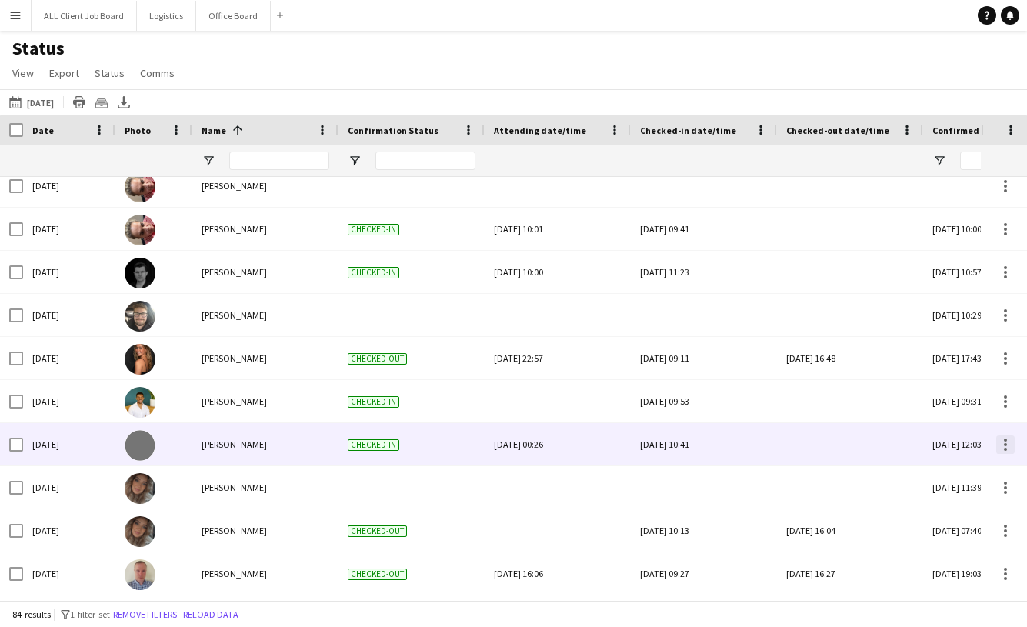
click at [1000, 443] on div at bounding box center [1005, 444] width 18 height 18
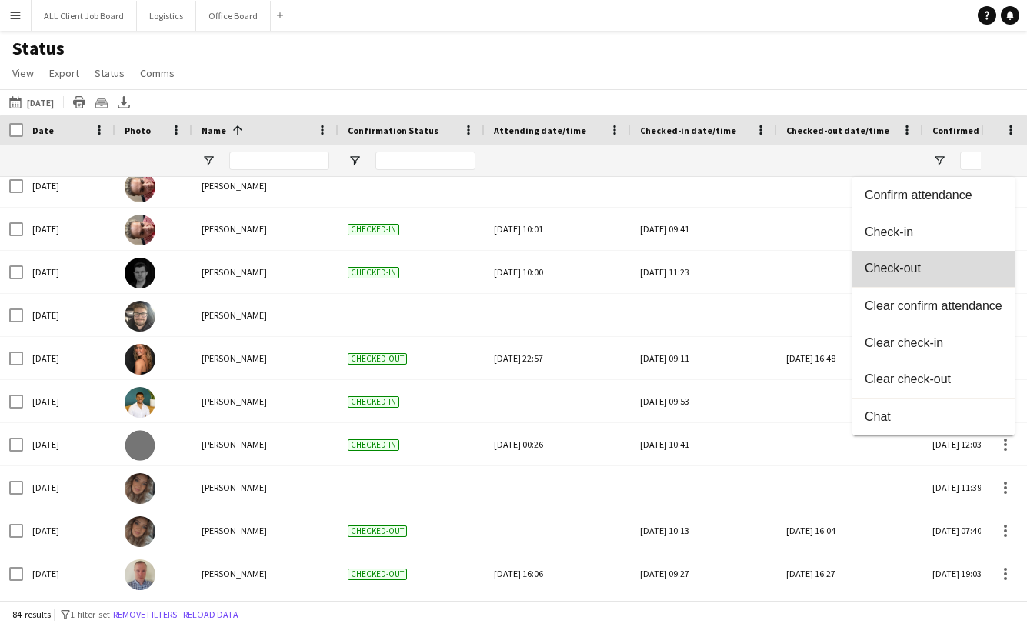
click at [918, 272] on span "Check-out" at bounding box center [934, 269] width 138 height 14
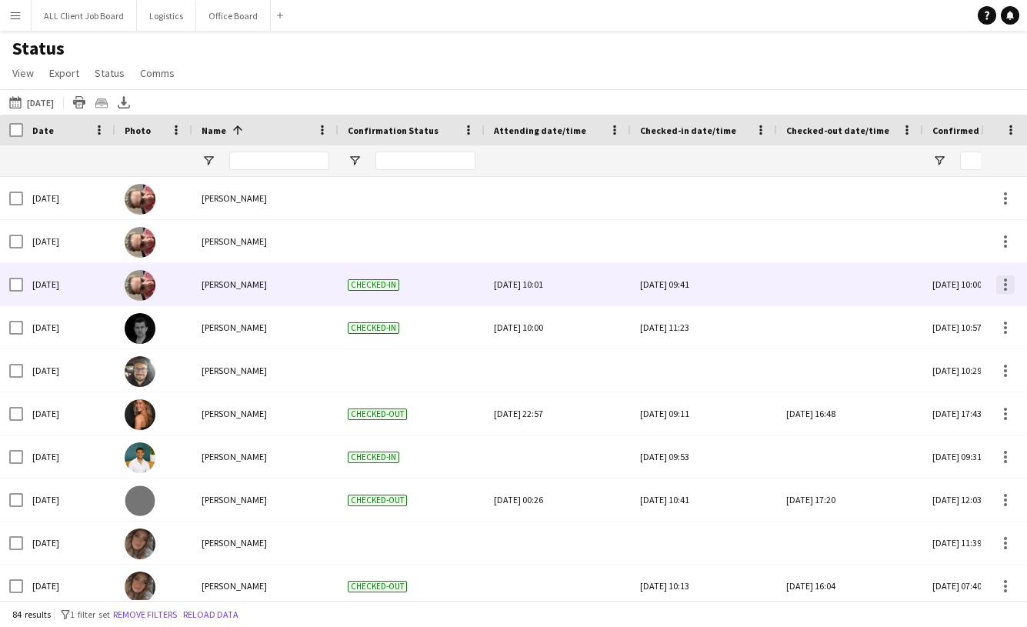
click at [1004, 282] on div at bounding box center [1005, 284] width 18 height 18
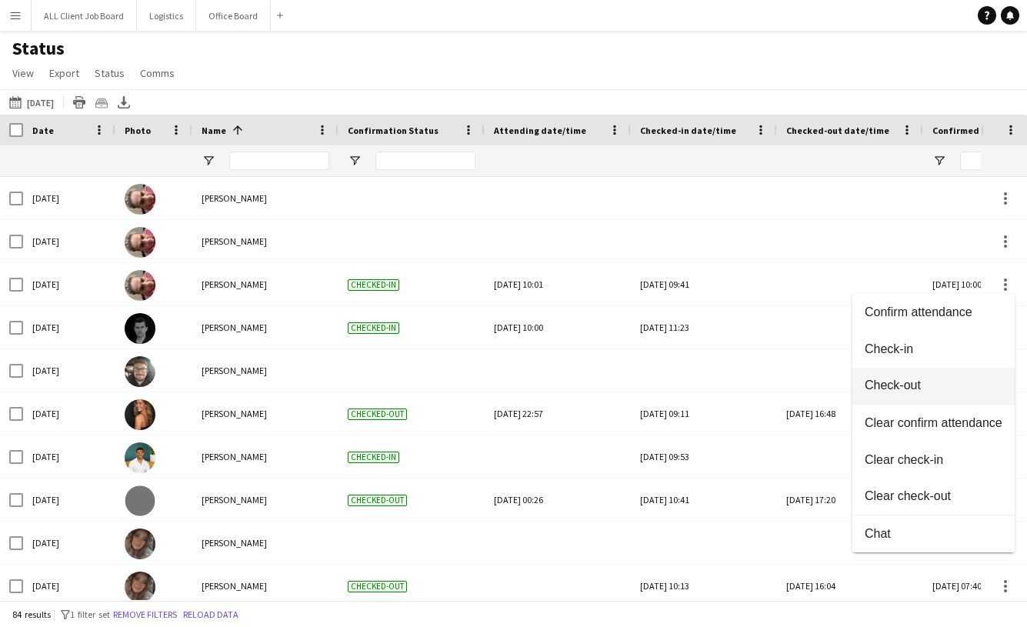
click at [901, 382] on span "Check-out" at bounding box center [934, 385] width 138 height 14
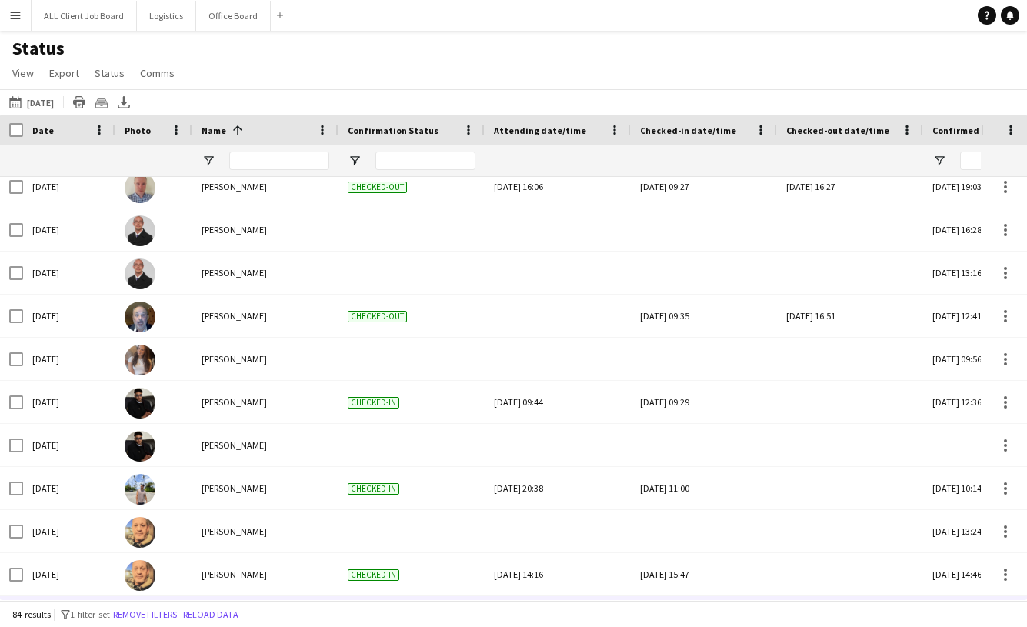
scroll to position [2075, 0]
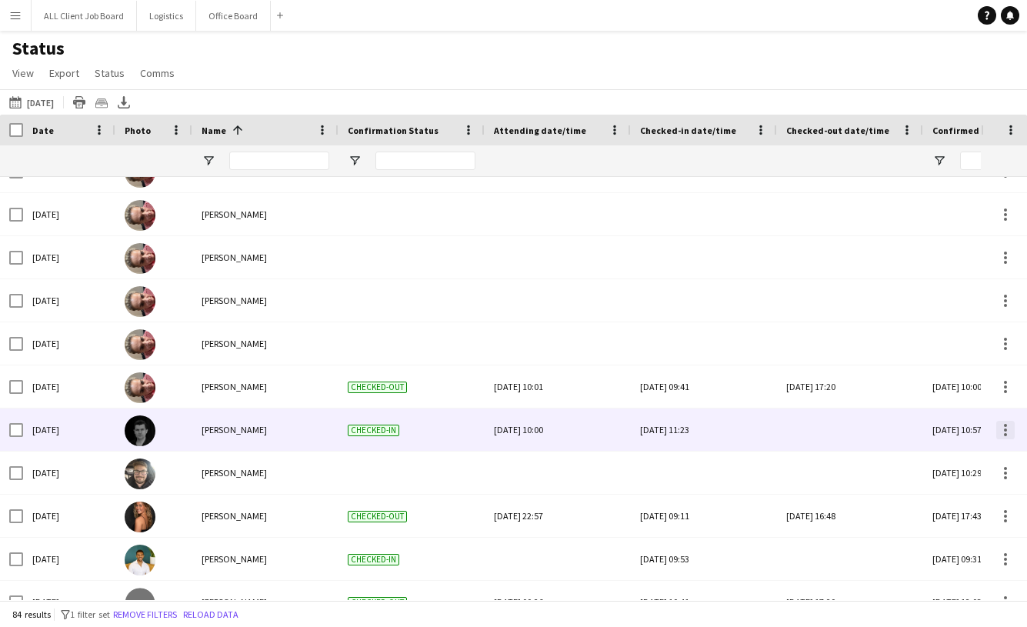
click at [1005, 431] on div at bounding box center [1005, 430] width 18 height 18
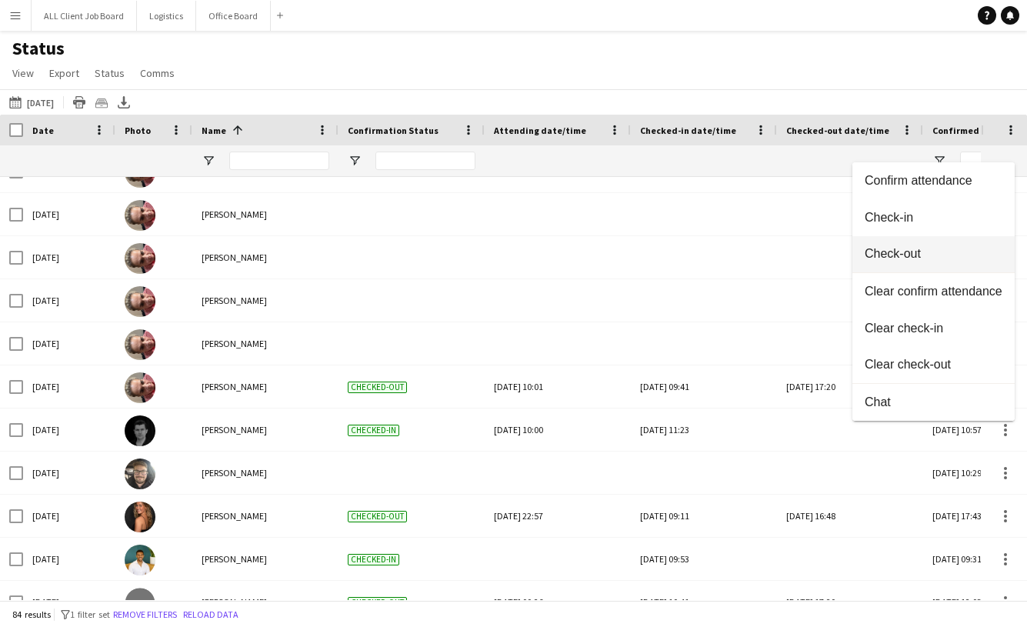
click at [910, 248] on span "Check-out" at bounding box center [934, 254] width 138 height 14
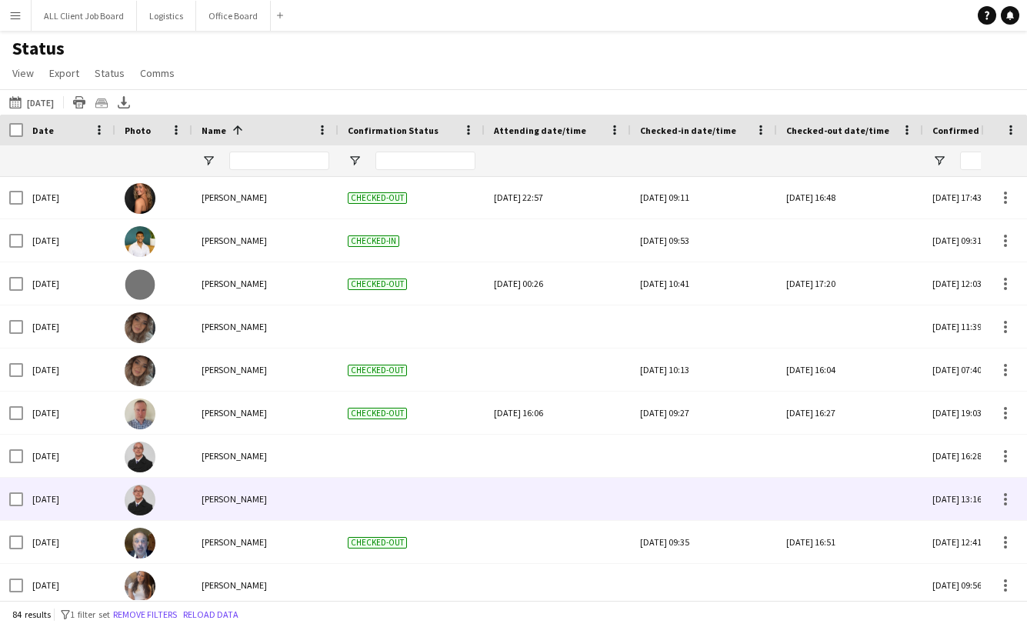
scroll to position [1660, 0]
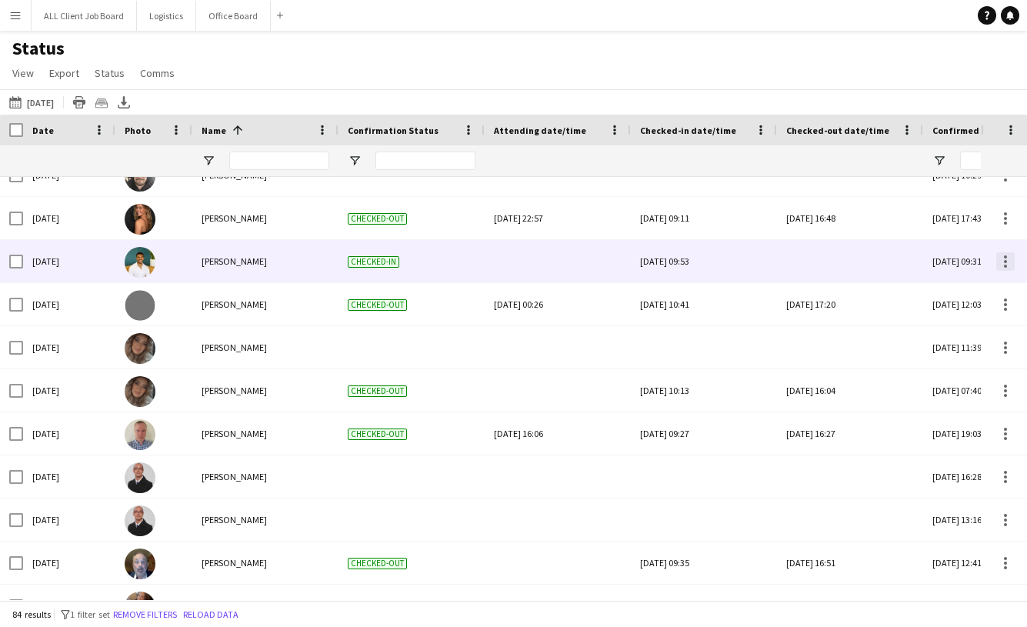
click at [1007, 267] on div at bounding box center [1005, 261] width 18 height 18
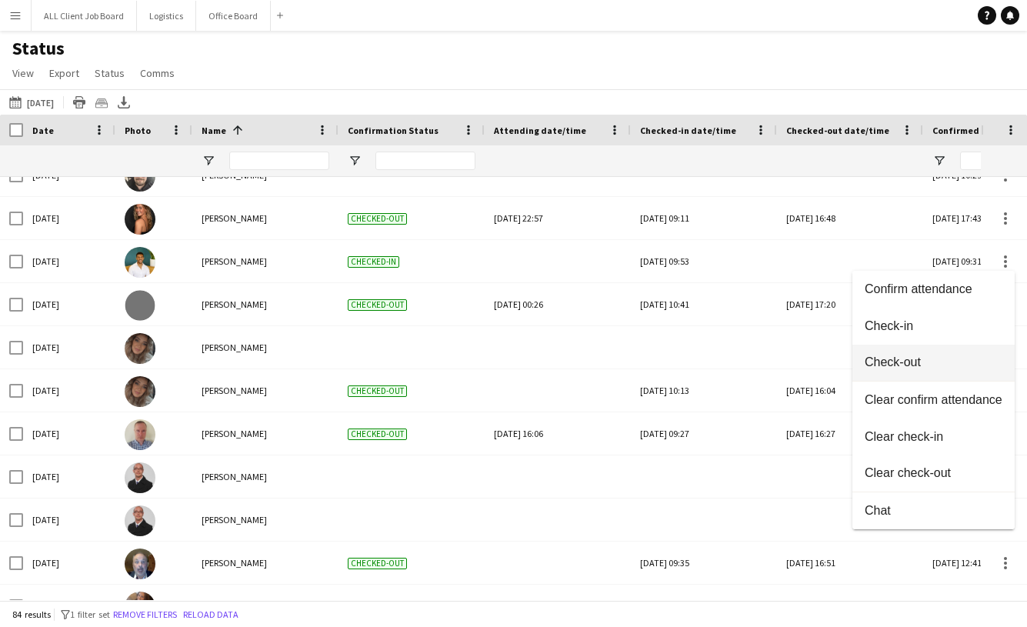
click at [902, 354] on button "Check-out" at bounding box center [933, 363] width 162 height 37
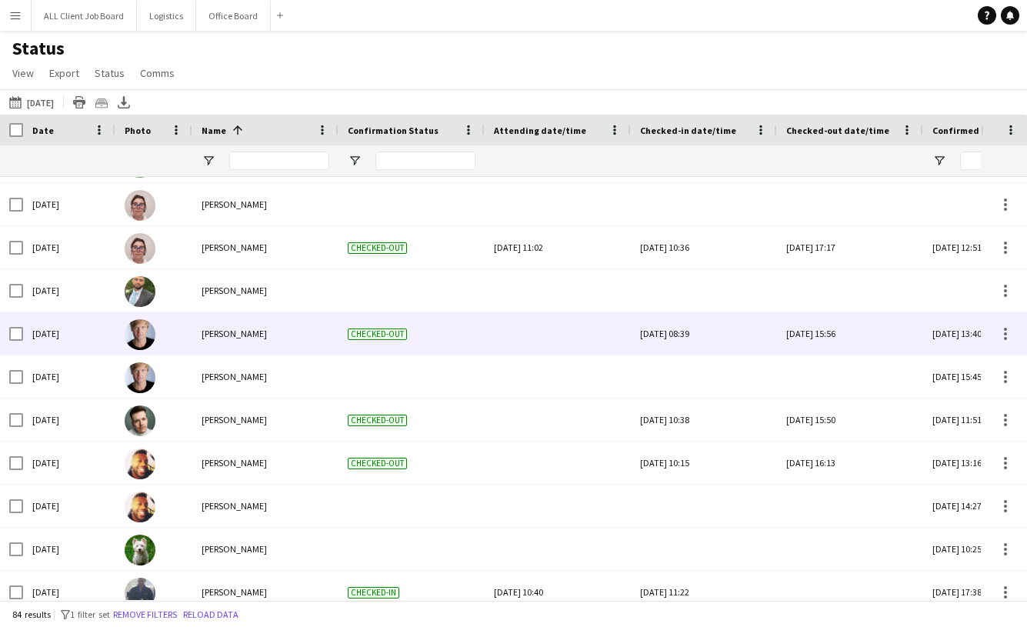
scroll to position [166, 0]
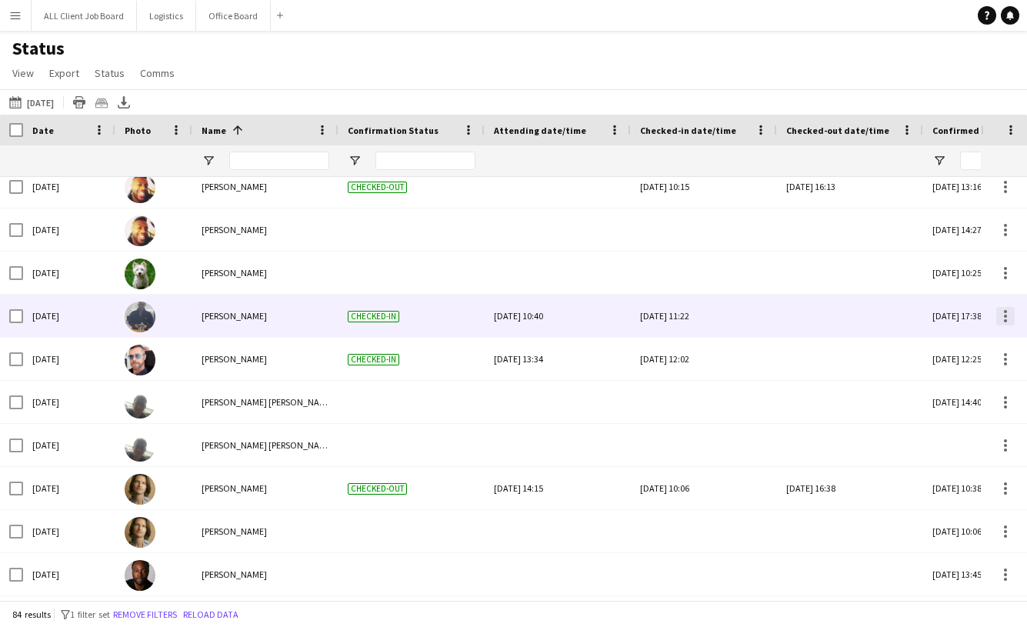
click at [1007, 319] on div at bounding box center [1005, 316] width 18 height 18
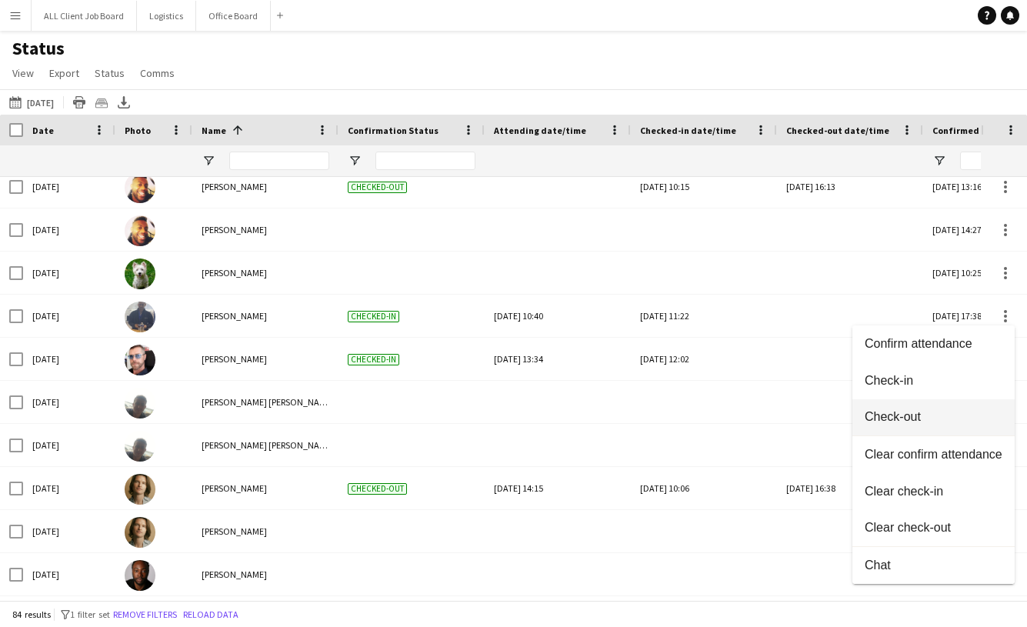
click at [898, 423] on span "Check-out" at bounding box center [934, 417] width 138 height 14
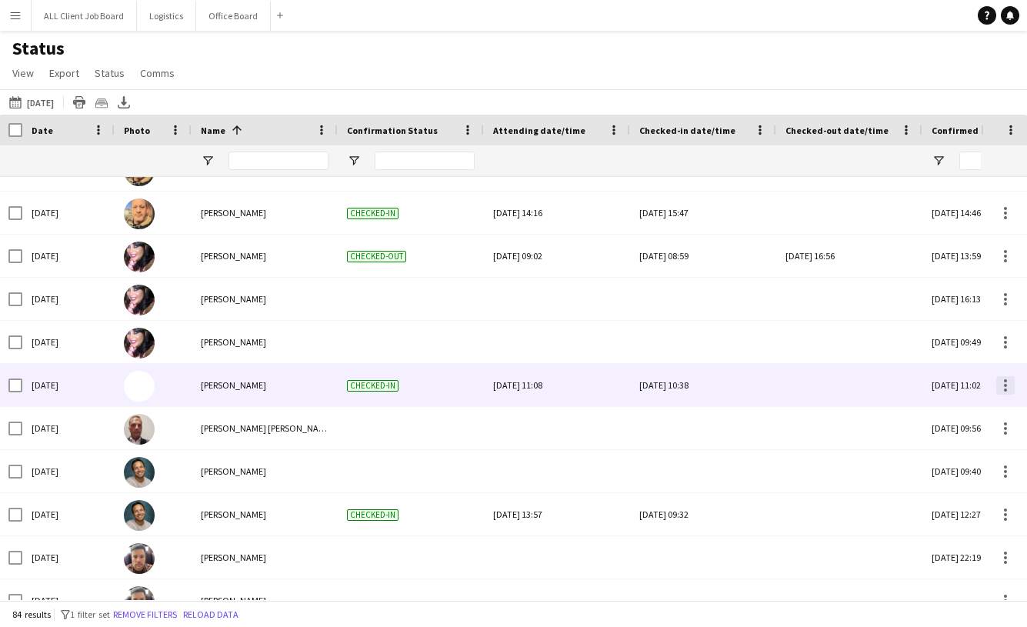
click at [1004, 382] on div at bounding box center [1005, 380] width 3 height 3
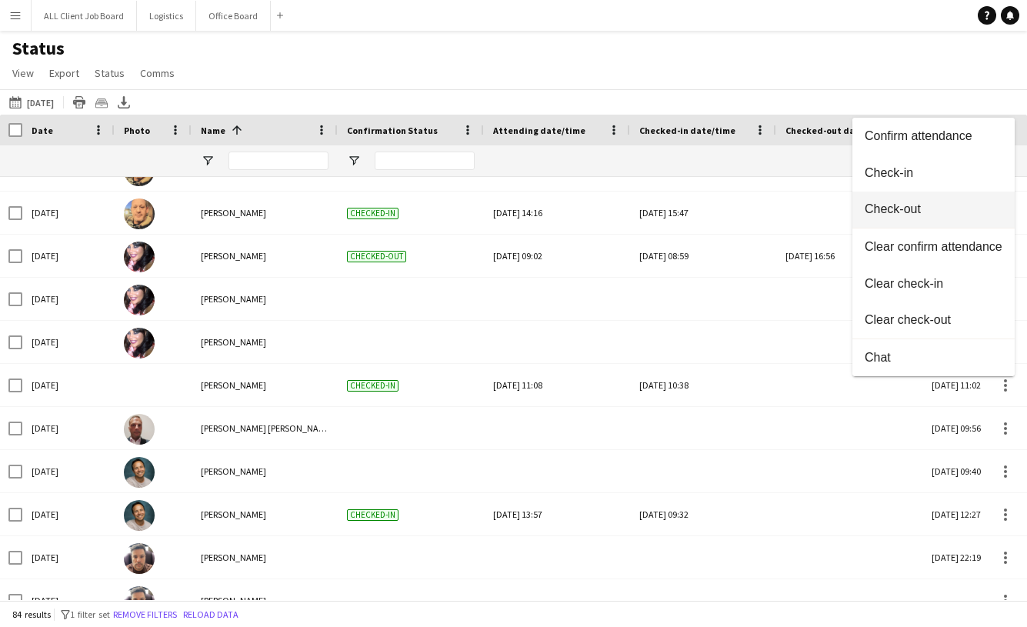
click at [905, 212] on span "Check-out" at bounding box center [934, 209] width 138 height 14
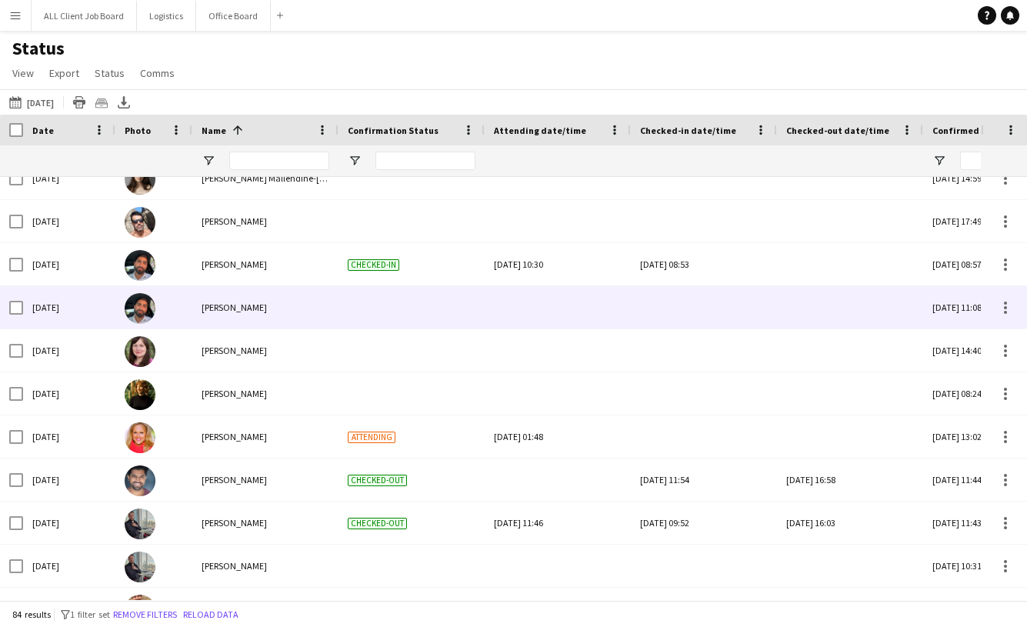
scroll to position [3005, 0]
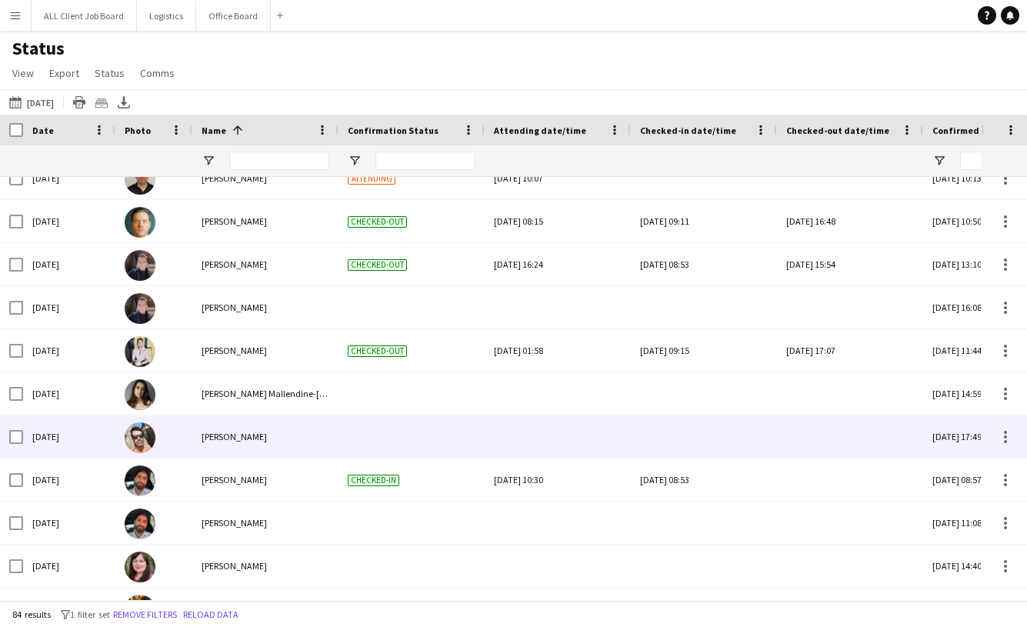
click at [676, 444] on div at bounding box center [704, 436] width 128 height 42
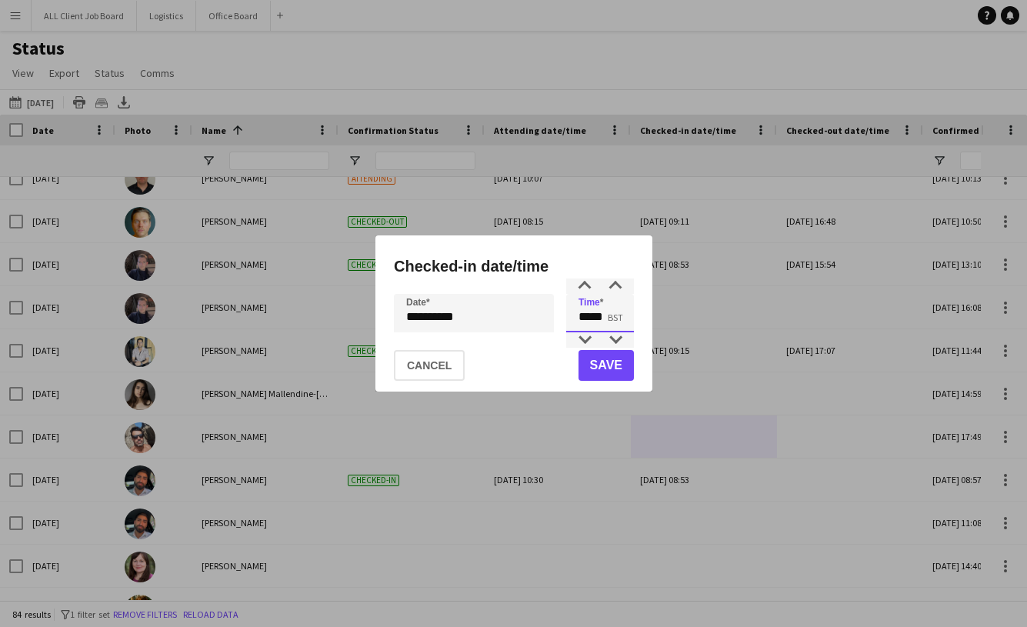
drag, startPoint x: 590, startPoint y: 317, endPoint x: 578, endPoint y: 317, distance: 12.3
click at [578, 317] on input "*****" at bounding box center [600, 313] width 68 height 38
click at [604, 321] on input "*****" at bounding box center [600, 313] width 68 height 38
type input "*****"
click at [607, 357] on button "Save" at bounding box center [605, 365] width 55 height 31
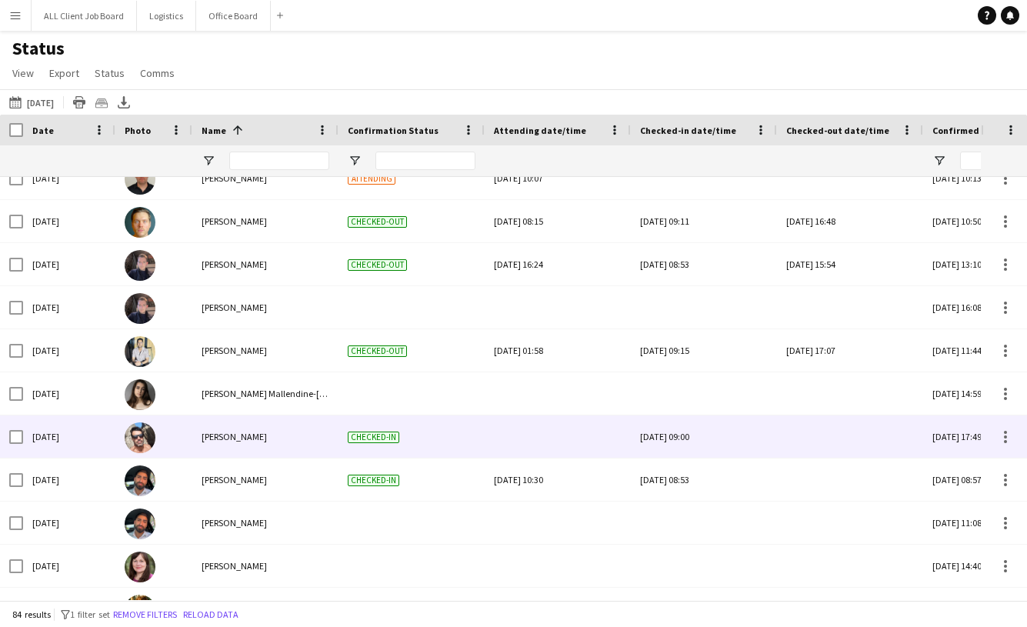
click at [817, 427] on div at bounding box center [850, 436] width 128 height 42
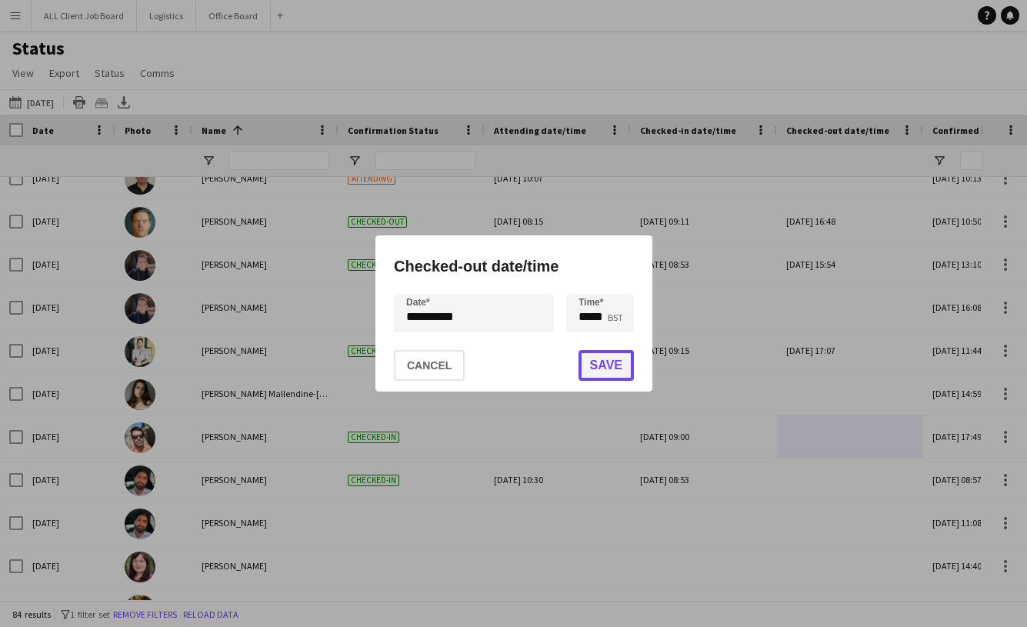
click at [597, 361] on button "Save" at bounding box center [605, 365] width 55 height 31
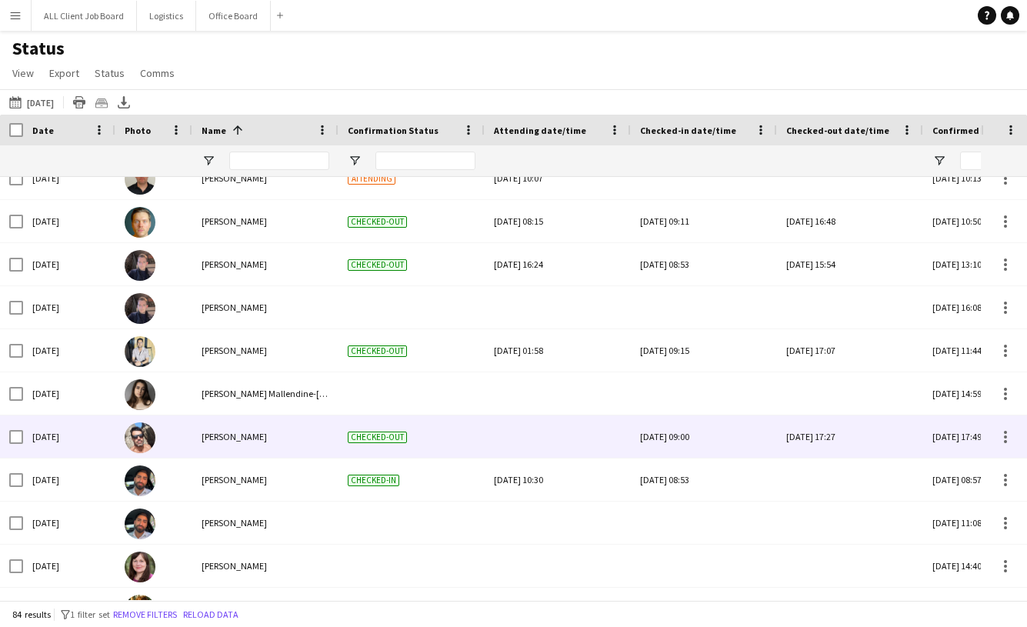
click at [846, 429] on div "[DATE] 17:27" at bounding box center [850, 436] width 128 height 42
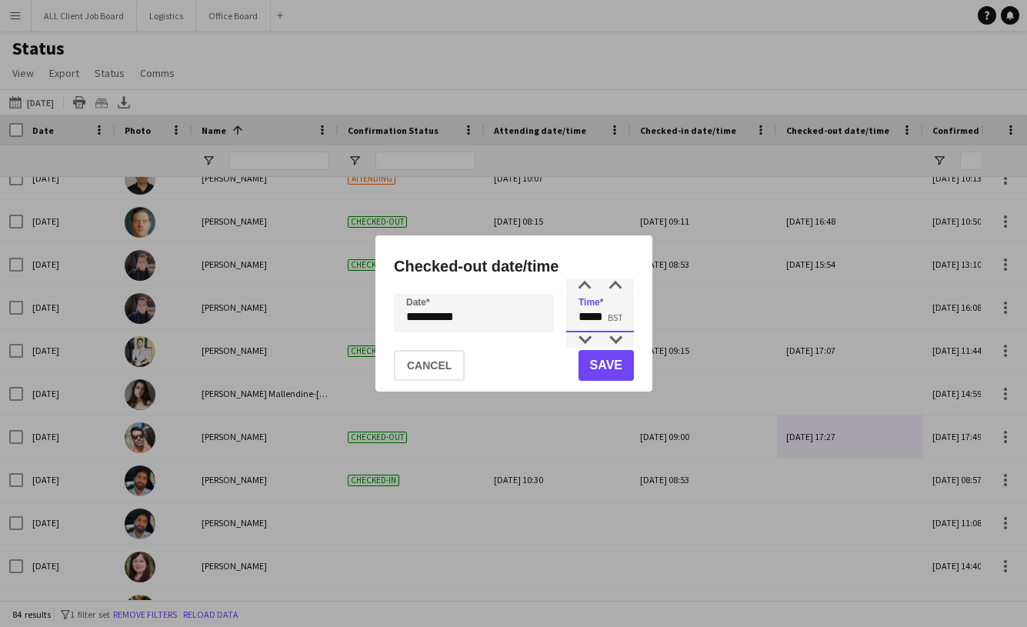
click at [607, 318] on input "*****" at bounding box center [600, 313] width 68 height 38
type input "*****"
click at [605, 372] on button "Save" at bounding box center [605, 365] width 55 height 31
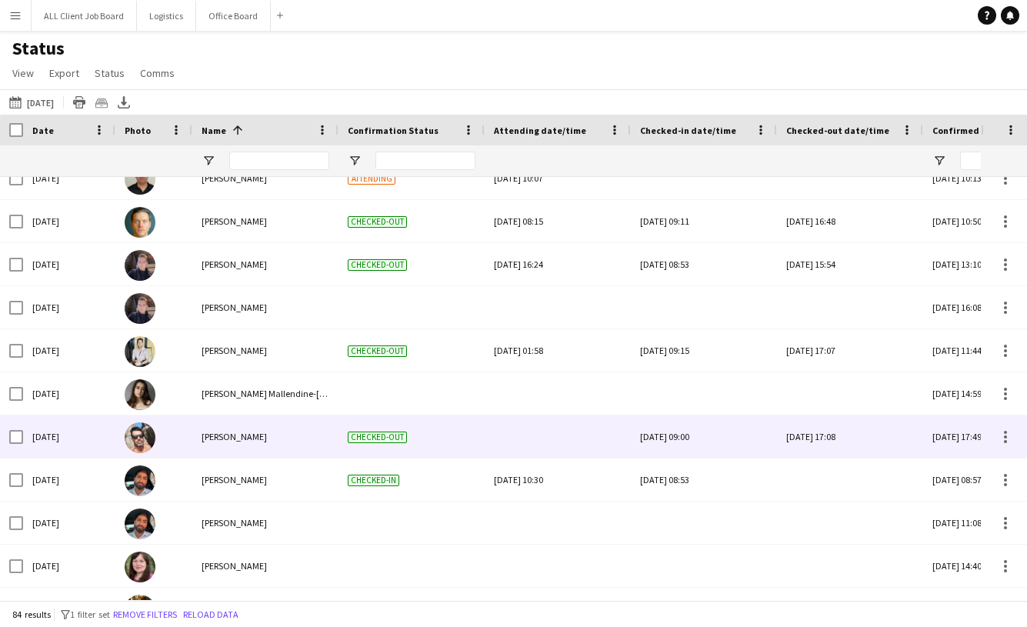
click at [688, 443] on div "[DATE] 09:00" at bounding box center [704, 436] width 128 height 42
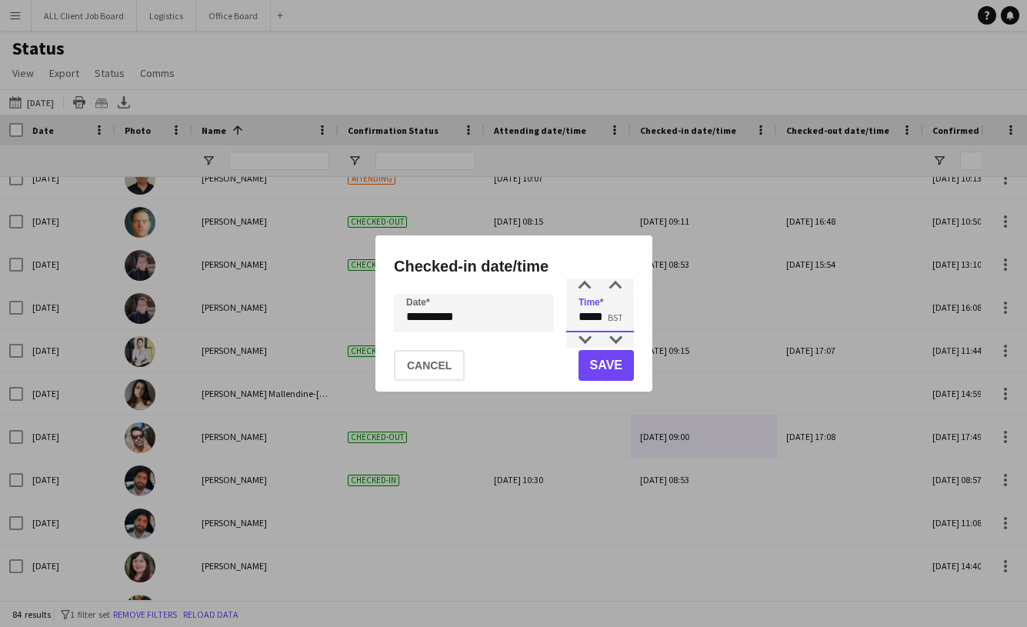
click at [607, 318] on input "*****" at bounding box center [600, 313] width 68 height 38
type input "*****"
click at [612, 368] on button "Save" at bounding box center [605, 365] width 55 height 31
